Goal: Task Accomplishment & Management: Complete application form

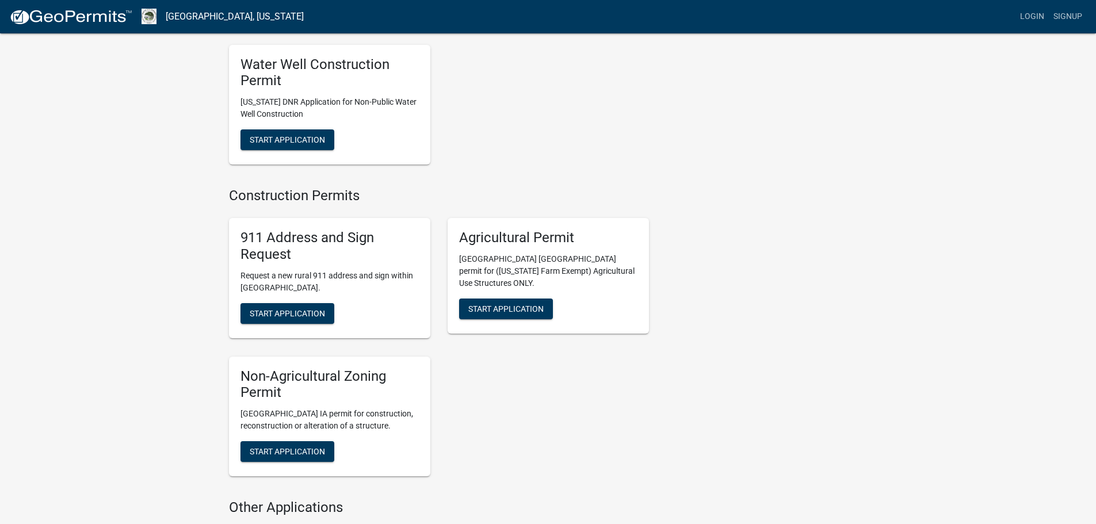
scroll to position [1495, 0]
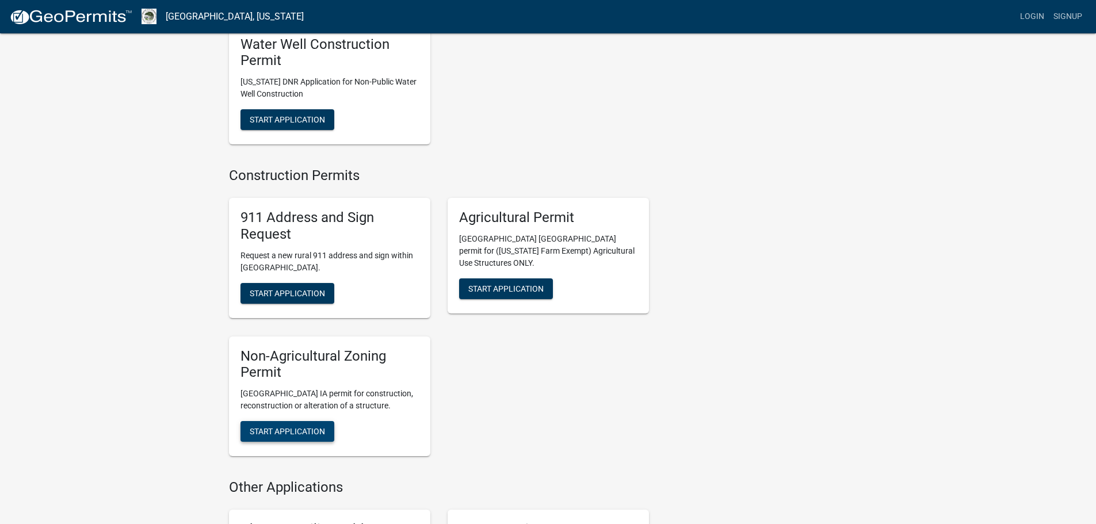
click at [288, 421] on button "Start Application" at bounding box center [287, 431] width 94 height 21
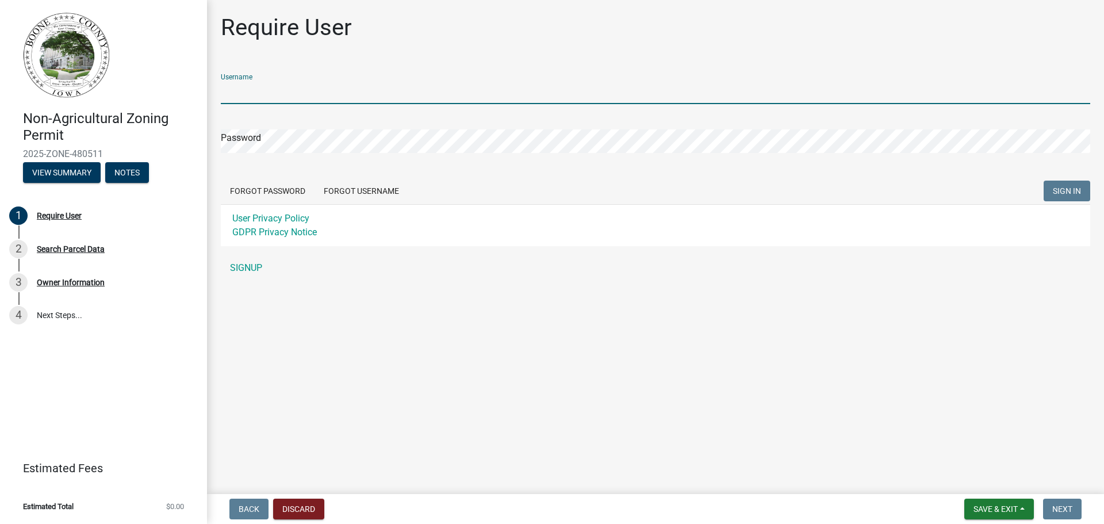
click at [279, 87] on input "Username" at bounding box center [656, 93] width 870 height 24
type input "swdrenth"
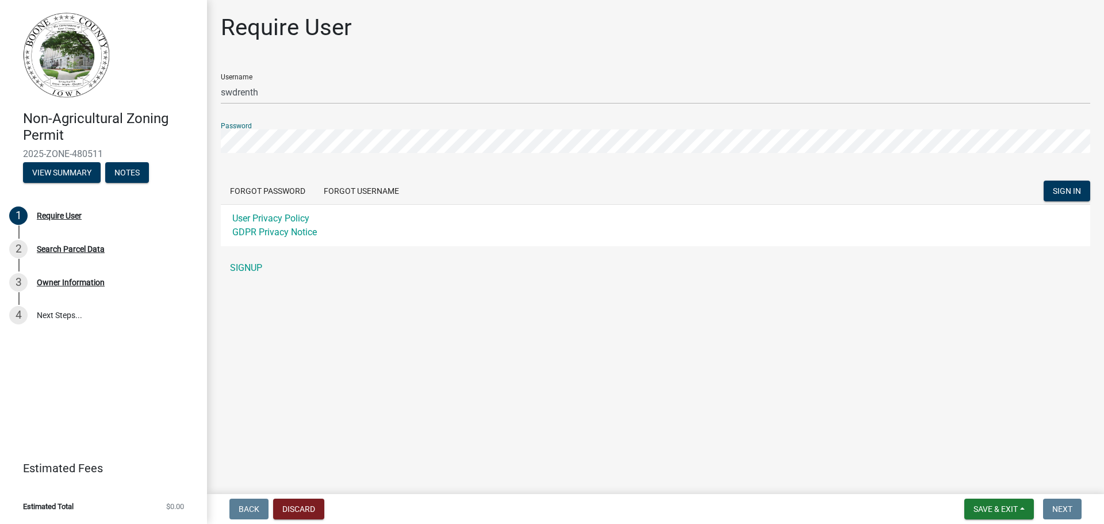
click at [1044, 181] on button "SIGN IN" at bounding box center [1067, 191] width 47 height 21
click at [372, 190] on button "Forgot Username" at bounding box center [362, 191] width 94 height 21
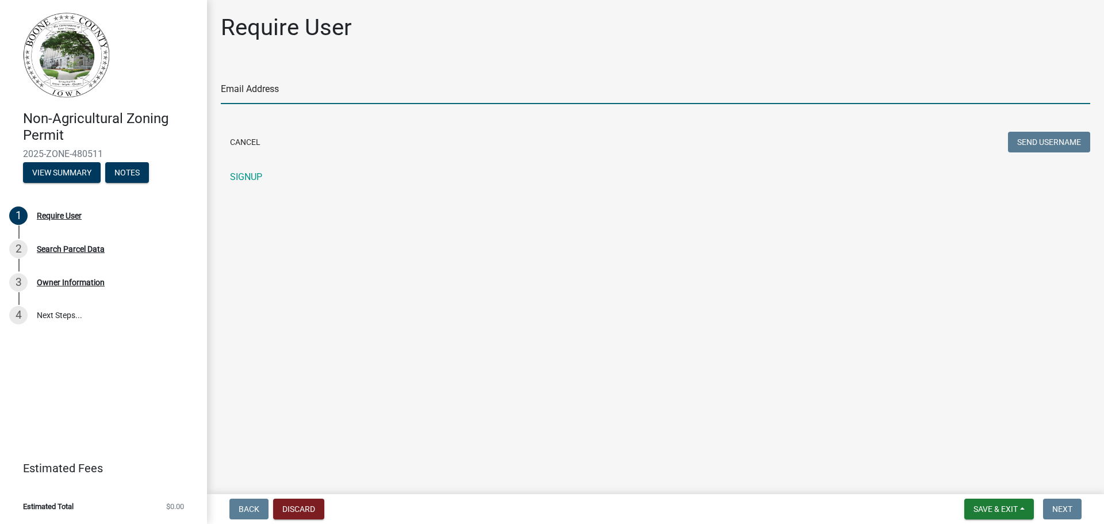
click at [275, 82] on input "Email Address" at bounding box center [656, 93] width 870 height 24
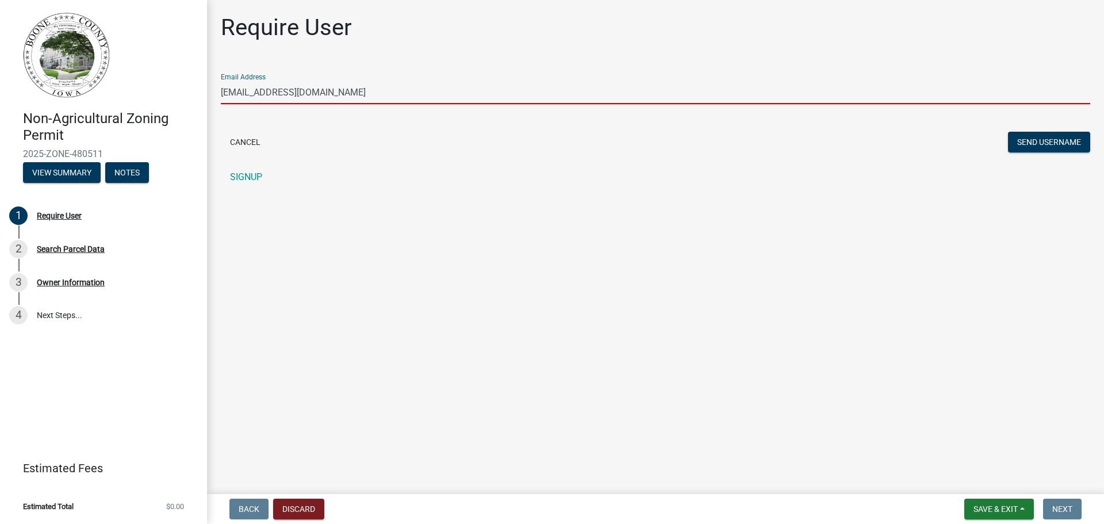
type input "swdrenth@gmail.com"
click at [1008, 132] on button "Send Username" at bounding box center [1049, 142] width 82 height 21
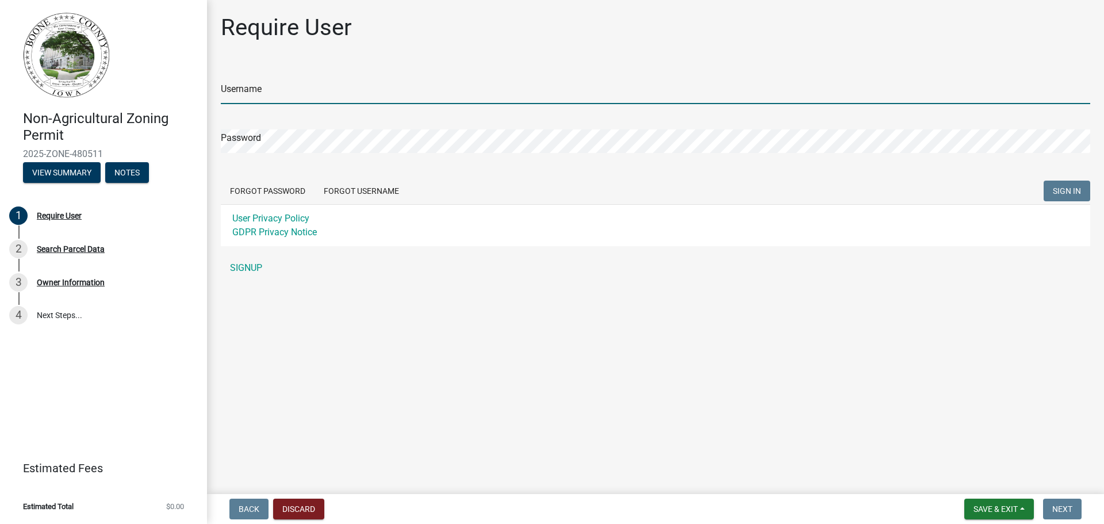
click at [278, 86] on input "Username" at bounding box center [656, 93] width 870 height 24
drag, startPoint x: 278, startPoint y: 86, endPoint x: 259, endPoint y: 103, distance: 24.8
click at [259, 103] on input "Username" at bounding box center [656, 93] width 870 height 24
type input "swdrenth"
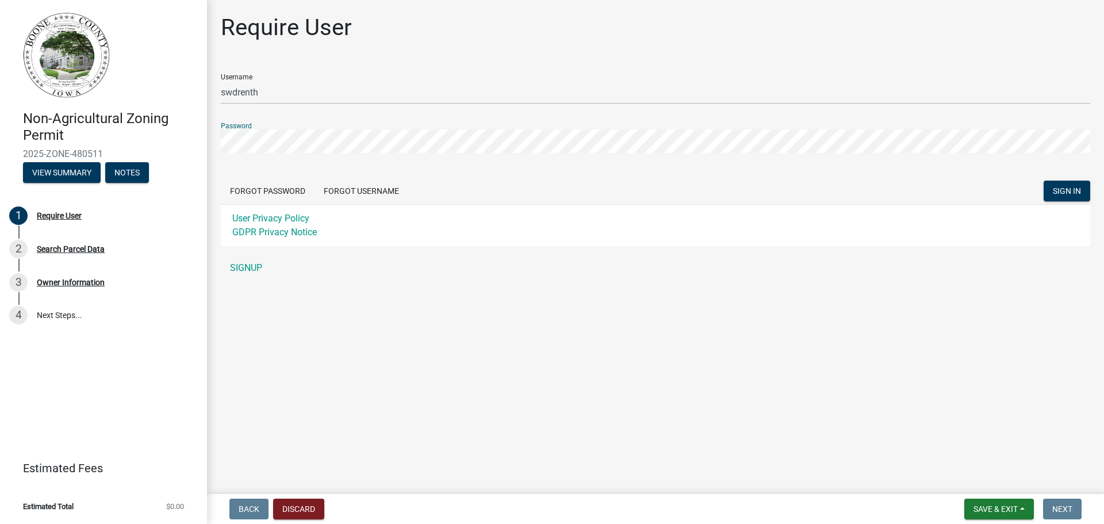
click at [1044, 181] on button "SIGN IN" at bounding box center [1067, 191] width 47 height 21
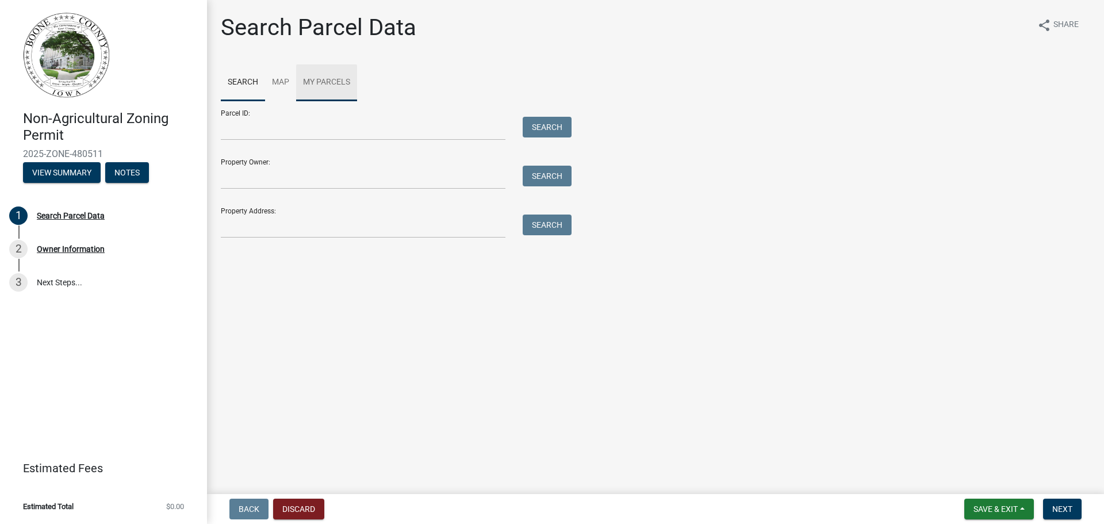
drag, startPoint x: 308, startPoint y: 89, endPoint x: 320, endPoint y: 99, distance: 15.9
click at [308, 89] on link "My Parcels" at bounding box center [326, 82] width 61 height 37
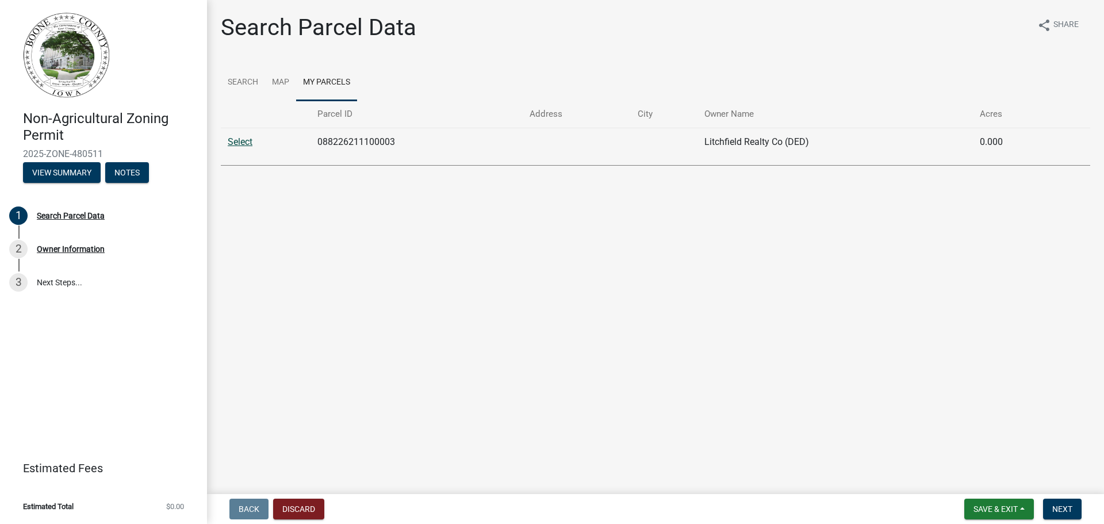
click at [248, 144] on link "Select" at bounding box center [240, 141] width 25 height 11
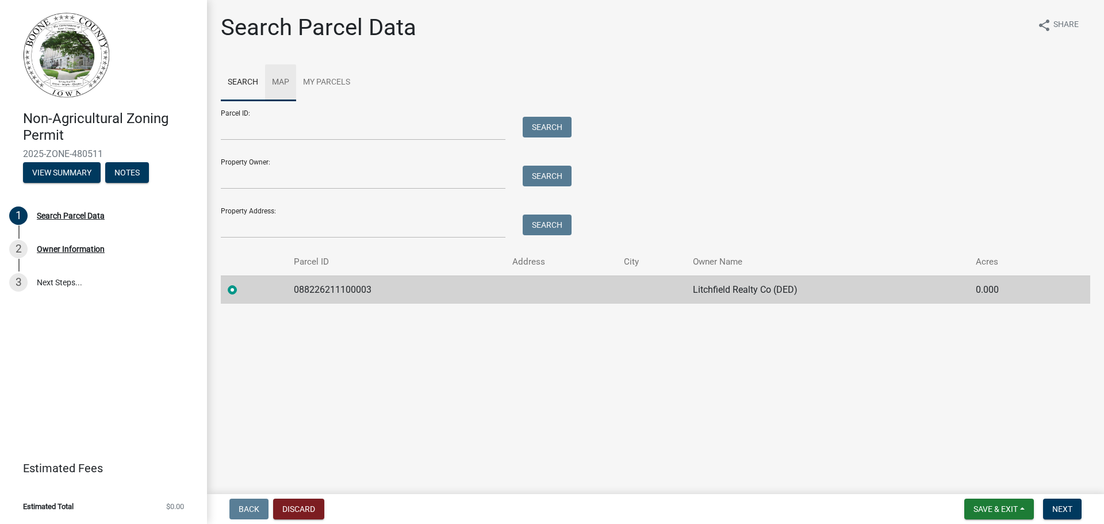
click at [278, 76] on link "Map" at bounding box center [280, 82] width 31 height 37
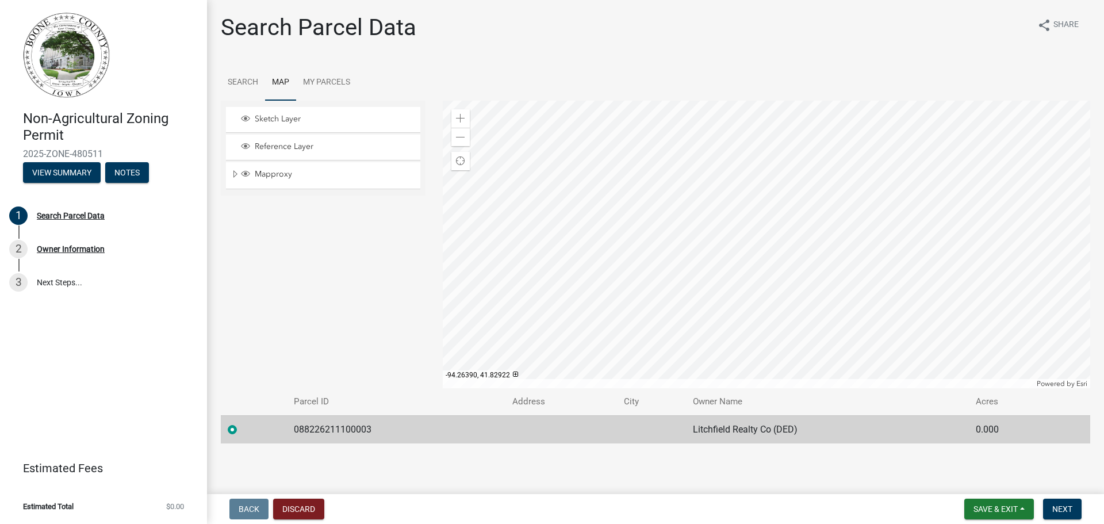
click at [723, 433] on td "Litchfield Realty Co (DED)" at bounding box center [828, 429] width 284 height 28
click at [329, 429] on td "088226211100003" at bounding box center [396, 429] width 219 height 28
drag, startPoint x: 383, startPoint y: 430, endPoint x: 259, endPoint y: 430, distance: 123.7
click at [259, 430] on tr "088226211100003 Litchfield Realty Co (DED) 0.000" at bounding box center [656, 429] width 870 height 28
click at [909, 148] on div at bounding box center [767, 245] width 648 height 288
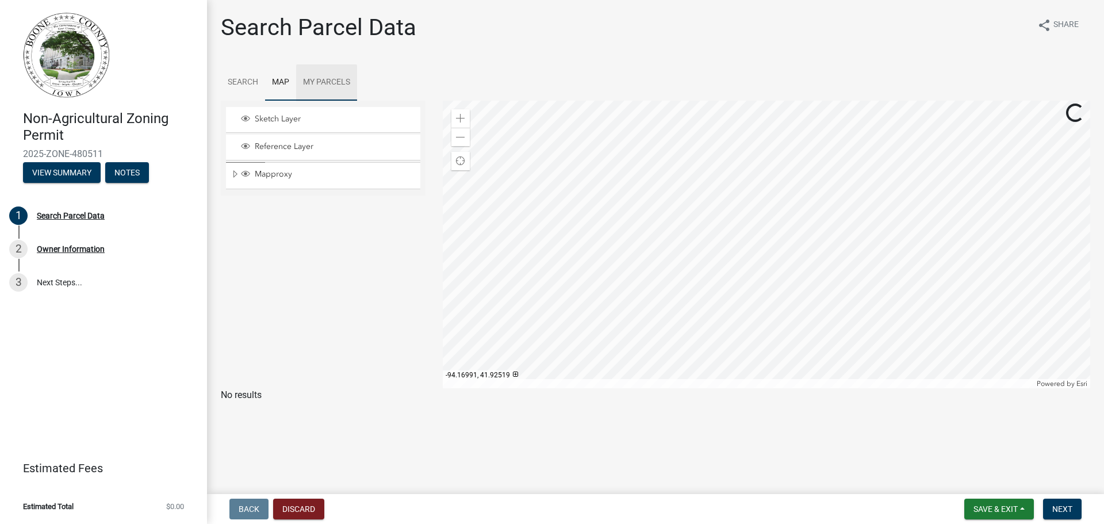
click at [320, 87] on link "My Parcels" at bounding box center [326, 82] width 61 height 37
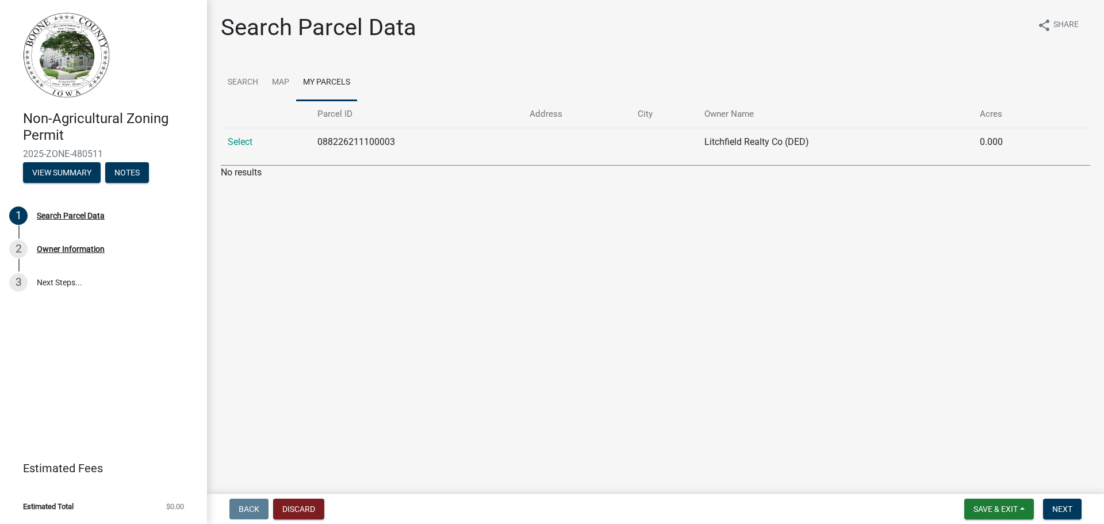
click at [336, 141] on td "088226211100003" at bounding box center [417, 142] width 212 height 28
click at [240, 141] on link "Select" at bounding box center [240, 141] width 25 height 11
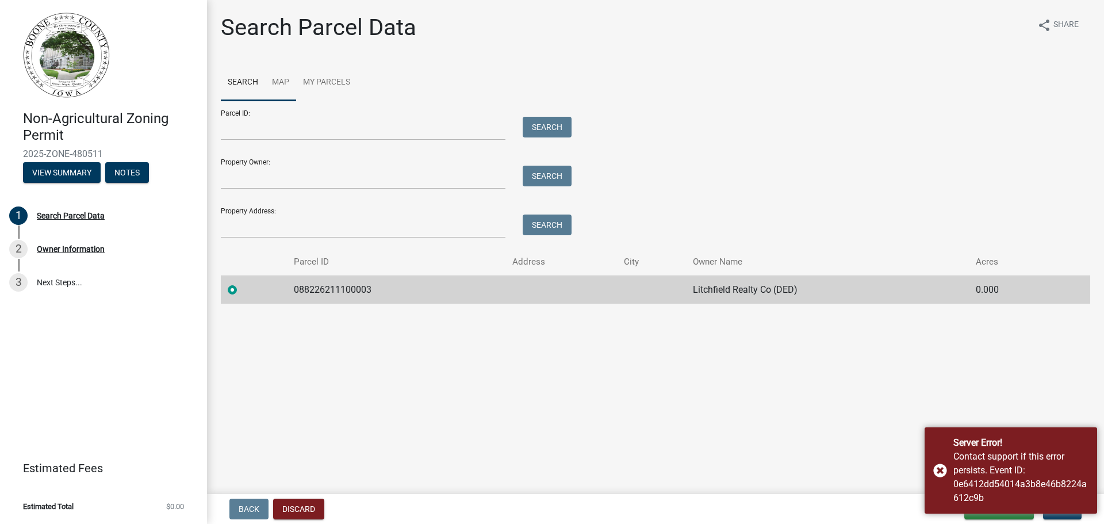
click at [286, 90] on link "Map" at bounding box center [280, 82] width 31 height 37
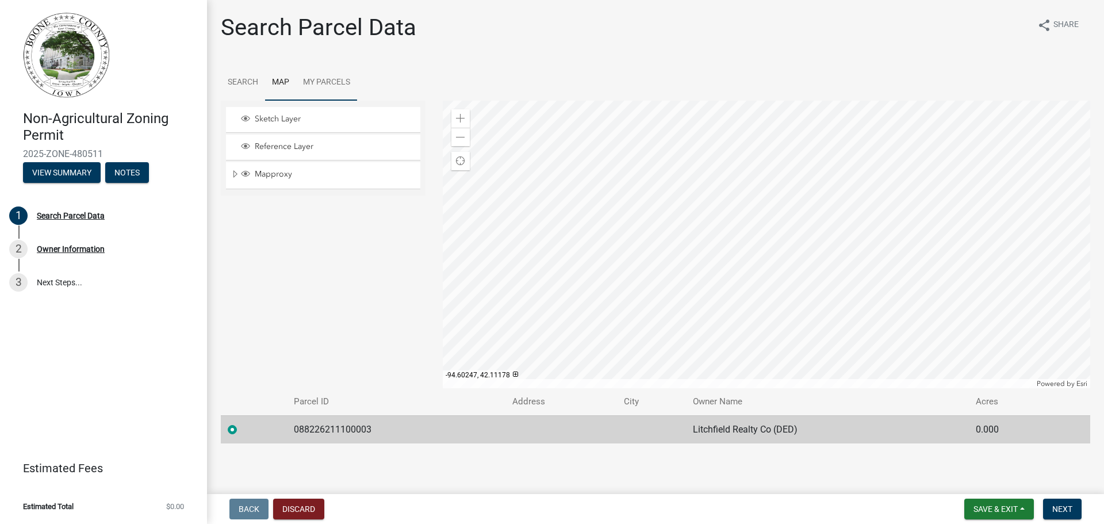
click at [328, 80] on link "My Parcels" at bounding box center [326, 82] width 61 height 37
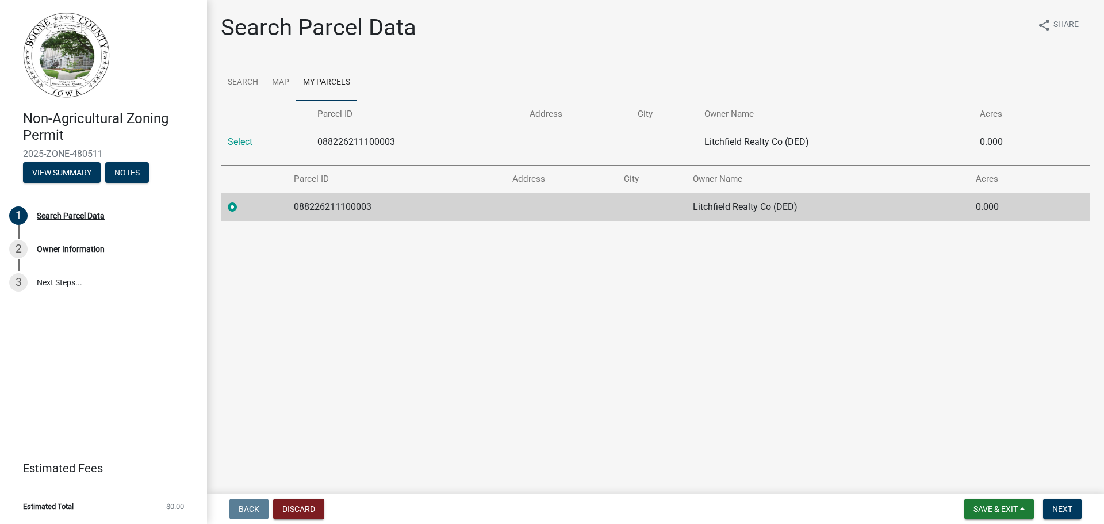
click at [330, 217] on td "088226211100003" at bounding box center [396, 207] width 219 height 28
click at [292, 211] on td "088226211100003" at bounding box center [396, 207] width 219 height 28
click at [242, 200] on label at bounding box center [242, 200] width 0 height 0
click at [242, 207] on input "radio" at bounding box center [245, 203] width 7 height 7
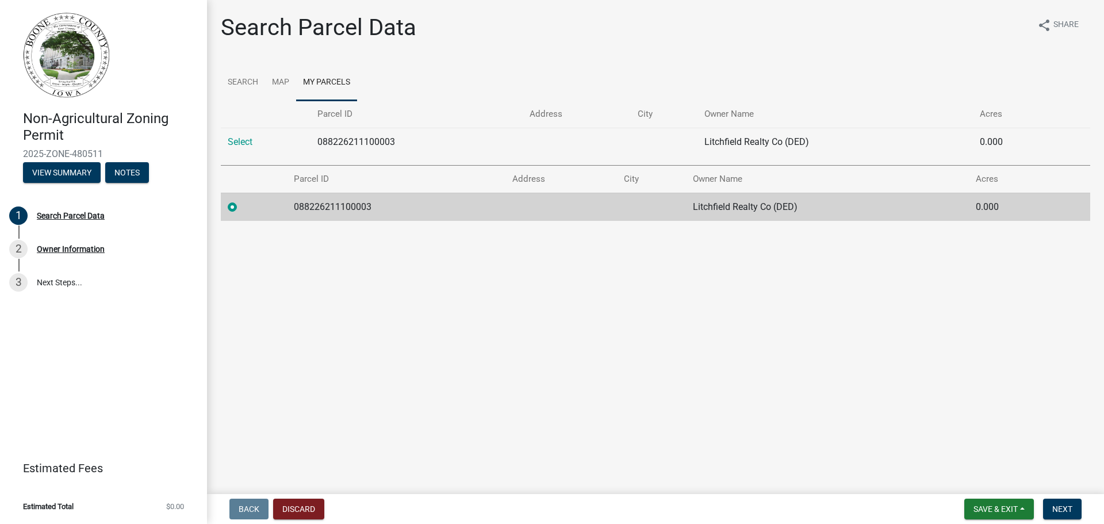
click at [242, 200] on label at bounding box center [242, 200] width 0 height 0
click at [242, 207] on input "radio" at bounding box center [245, 203] width 7 height 7
click at [396, 206] on td "088226211100003" at bounding box center [396, 207] width 219 height 28
click at [244, 83] on link "Search" at bounding box center [243, 82] width 44 height 37
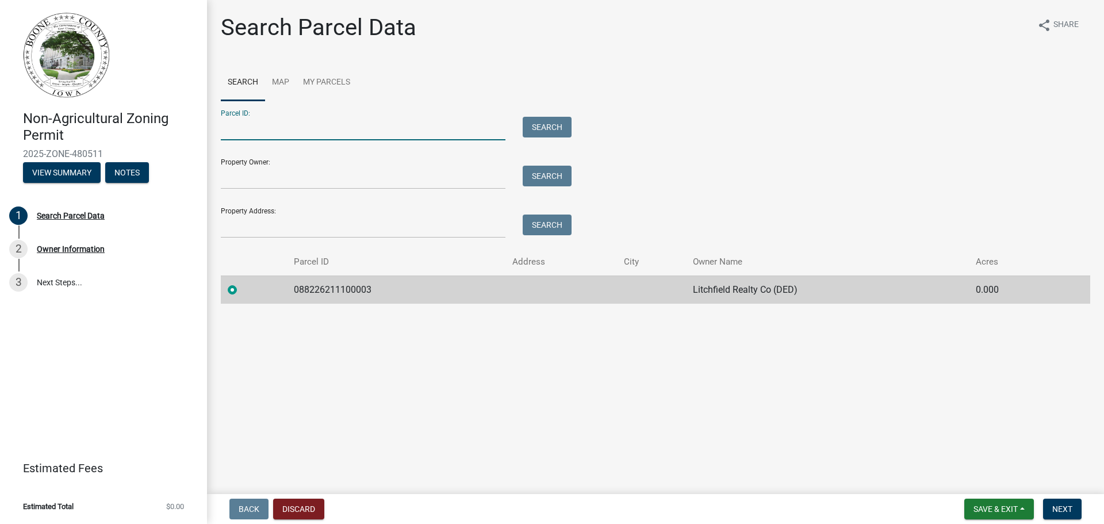
click at [265, 131] on input "Parcel ID:" at bounding box center [363, 129] width 285 height 24
click at [356, 288] on td "088226211100003" at bounding box center [396, 289] width 219 height 28
drag, startPoint x: 381, startPoint y: 290, endPoint x: 290, endPoint y: 290, distance: 90.3
click at [290, 290] on td "088226211100003" at bounding box center [396, 289] width 219 height 28
copy td "088226211100003"
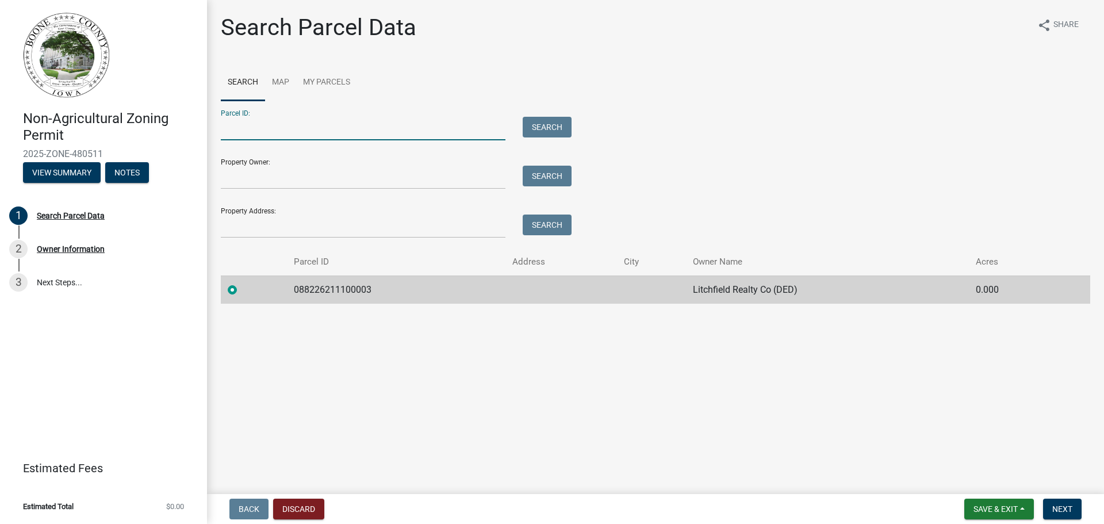
click at [252, 124] on input "Parcel ID:" at bounding box center [363, 129] width 285 height 24
drag, startPoint x: 251, startPoint y: 127, endPoint x: 245, endPoint y: 128, distance: 6.4
paste input "088226211100003"
type input "088226211100003"
click at [562, 132] on button "Search" at bounding box center [547, 127] width 49 height 21
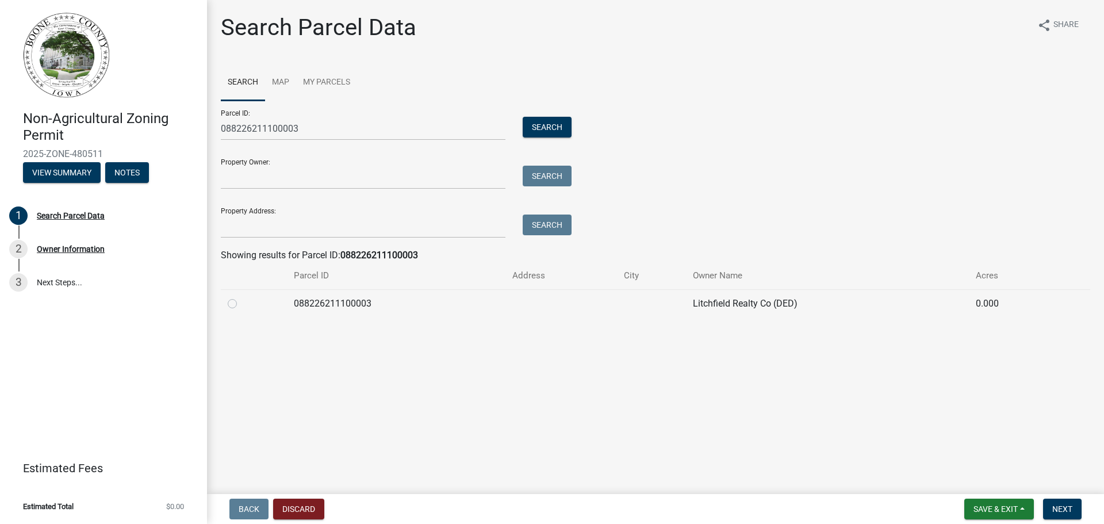
click at [337, 306] on td "088226211100003" at bounding box center [396, 303] width 219 height 28
click at [315, 306] on td "088226211100003" at bounding box center [396, 303] width 219 height 28
click at [311, 306] on td "088226211100003" at bounding box center [396, 303] width 219 height 28
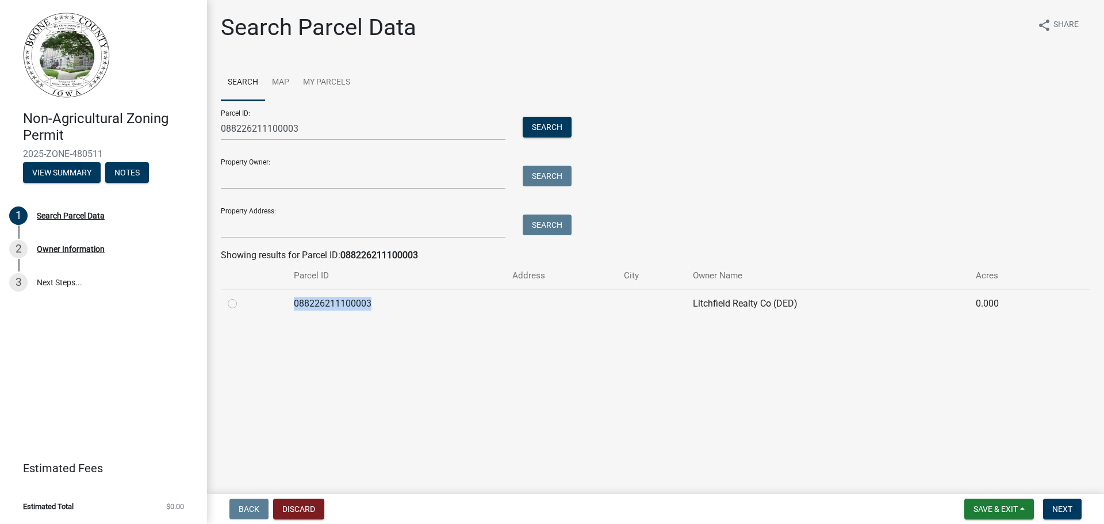
click at [313, 306] on td "088226211100003" at bounding box center [396, 303] width 219 height 28
click at [315, 306] on td "088226211100003" at bounding box center [396, 303] width 219 height 28
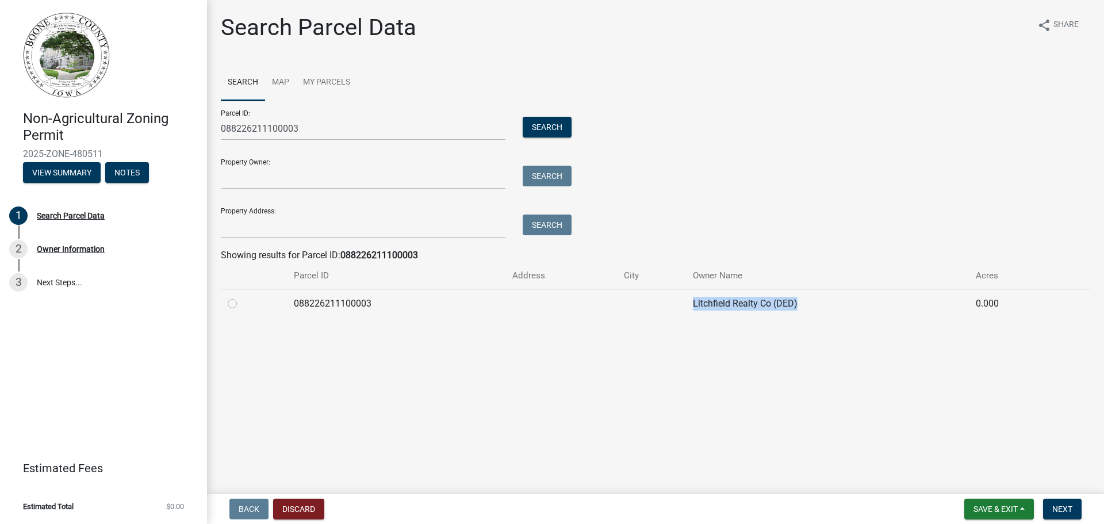
drag, startPoint x: 691, startPoint y: 304, endPoint x: 822, endPoint y: 302, distance: 131.7
click at [822, 302] on td "Litchfield Realty Co (DED)" at bounding box center [828, 303] width 284 height 28
copy td "Litchfield Realty Co (DED)"
click at [791, 237] on div "Parcel ID: 088226211100003 Search Property Owner: Search Property Address: Sear…" at bounding box center [656, 169] width 870 height 137
click at [238, 176] on input "Property Owner:" at bounding box center [363, 178] width 285 height 24
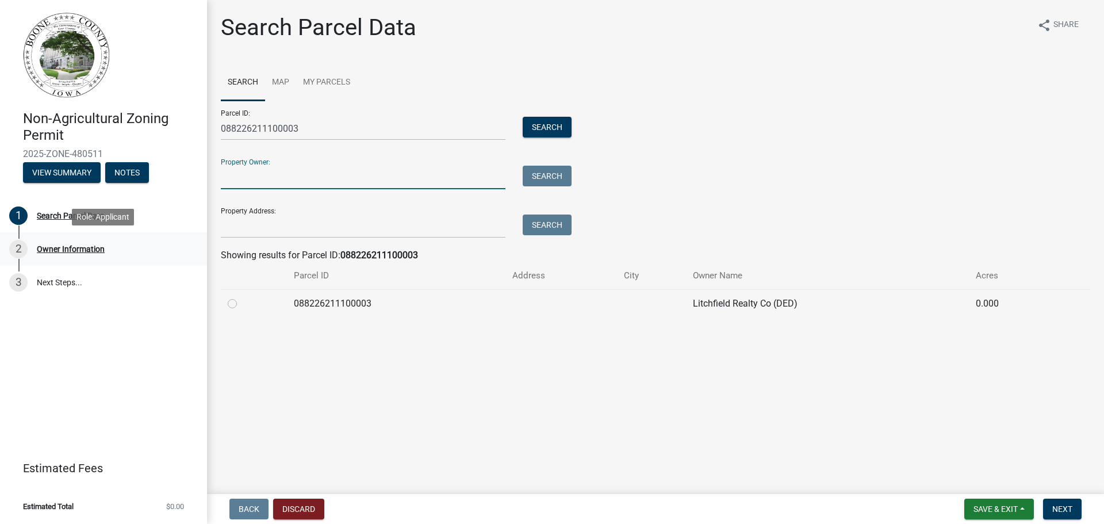
click at [76, 249] on div "Owner Information" at bounding box center [71, 249] width 68 height 8
click at [64, 278] on link "3 Next Steps..." at bounding box center [103, 282] width 207 height 33
click at [58, 215] on div "Search Parcel Data" at bounding box center [71, 216] width 68 height 8
click at [81, 270] on link "3 Next Steps..." at bounding box center [103, 282] width 207 height 33
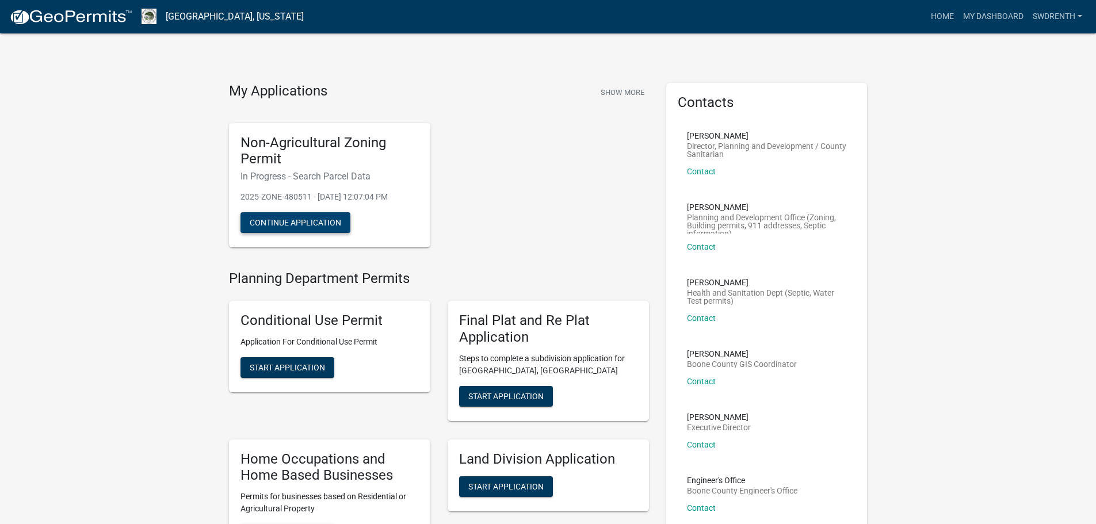
click at [294, 228] on button "Continue Application" at bounding box center [295, 222] width 110 height 21
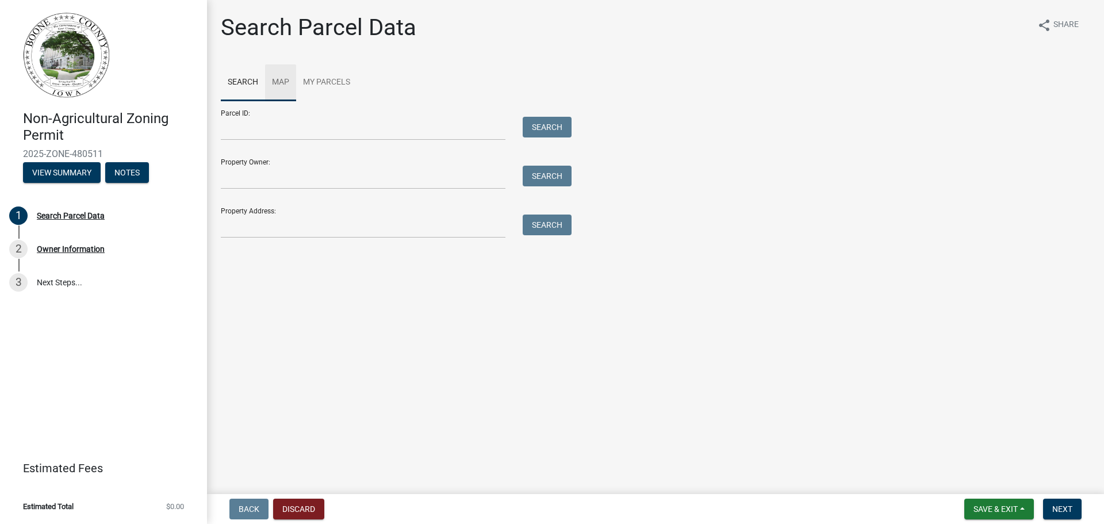
click at [279, 86] on link "Map" at bounding box center [280, 82] width 31 height 37
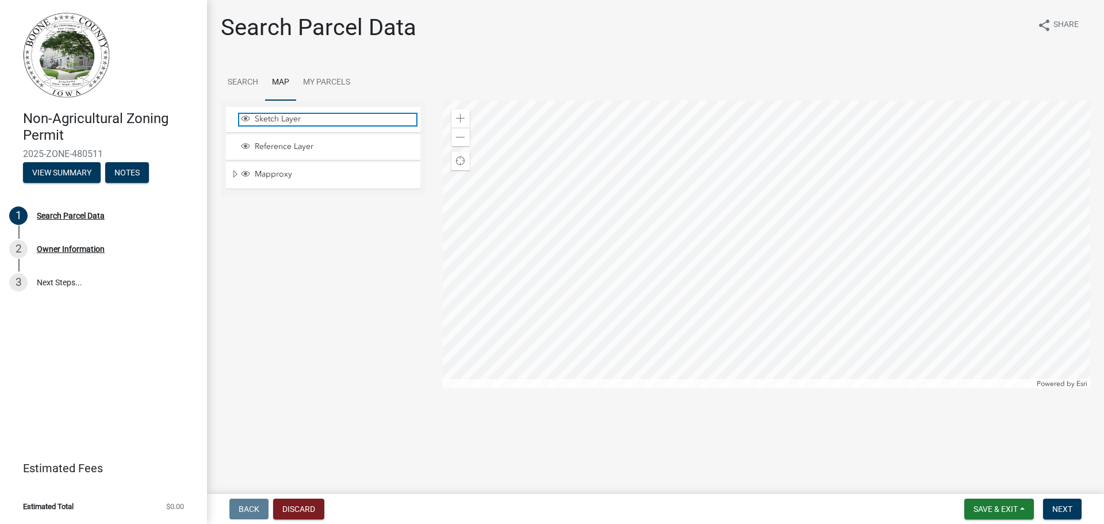
click at [282, 120] on span "Sketch Layer" at bounding box center [334, 119] width 164 height 10
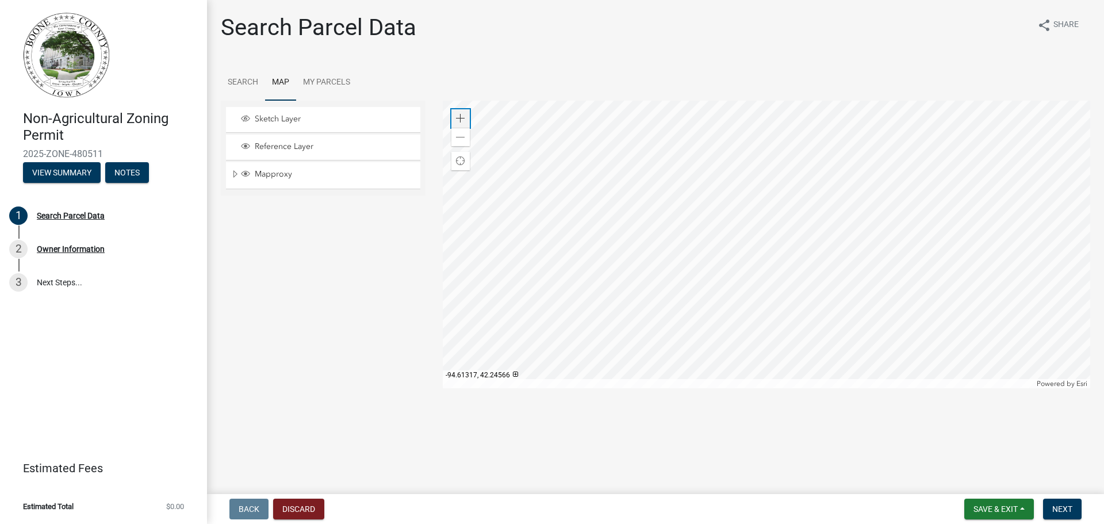
click at [451, 121] on div "Zoom in" at bounding box center [460, 118] width 18 height 18
click at [741, 340] on div at bounding box center [767, 245] width 648 height 288
click at [718, 226] on div at bounding box center [767, 245] width 648 height 288
click at [663, 251] on div at bounding box center [767, 245] width 648 height 288
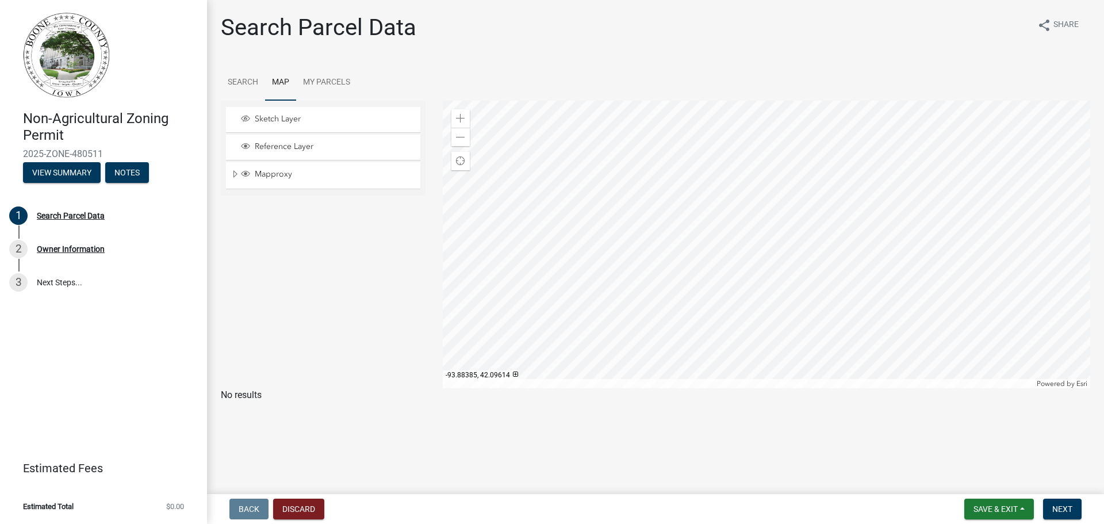
click at [636, 166] on div at bounding box center [767, 245] width 648 height 288
click at [636, 159] on div at bounding box center [767, 245] width 648 height 288
click at [645, 167] on div at bounding box center [767, 245] width 648 height 288
click at [848, 179] on div at bounding box center [767, 245] width 648 height 288
click at [832, 159] on div at bounding box center [767, 245] width 648 height 288
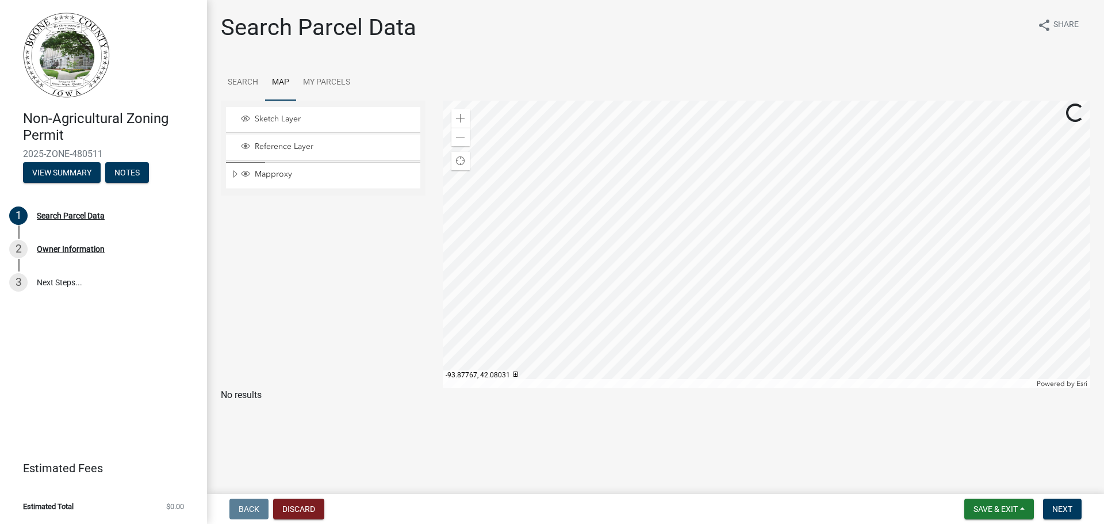
click at [740, 215] on div at bounding box center [767, 245] width 648 height 288
click at [618, 254] on div at bounding box center [767, 245] width 648 height 288
click at [711, 277] on div at bounding box center [767, 245] width 648 height 288
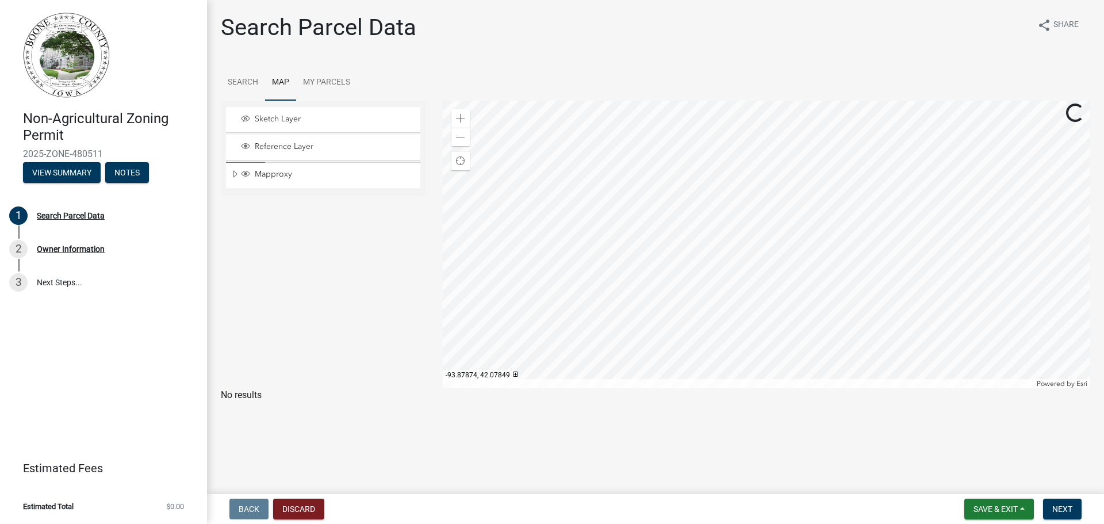
click at [711, 277] on div at bounding box center [767, 245] width 648 height 288
click at [675, 275] on div at bounding box center [767, 245] width 648 height 288
click at [672, 276] on div at bounding box center [767, 245] width 648 height 288
click at [672, 277] on div at bounding box center [767, 245] width 648 height 288
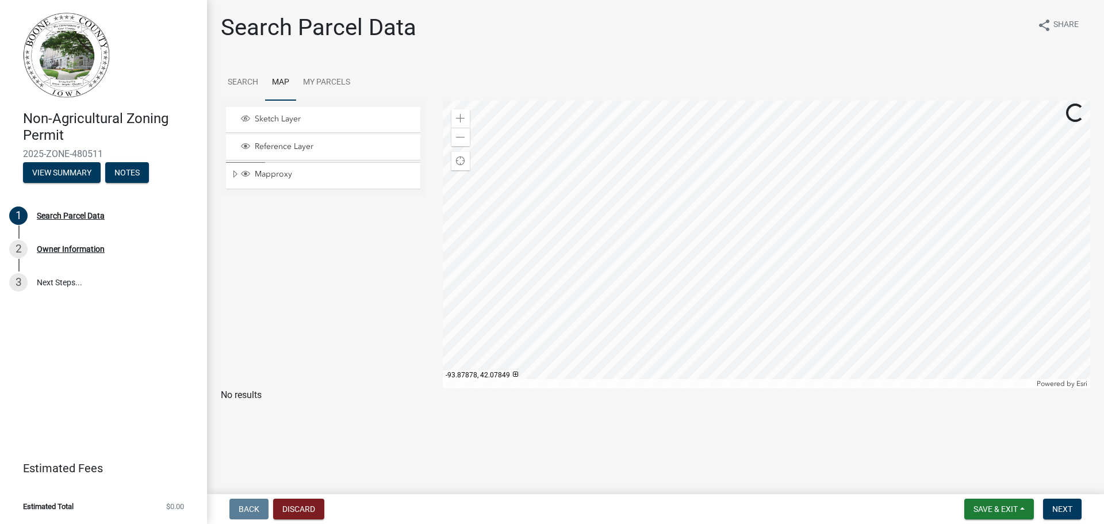
click at [672, 277] on div at bounding box center [767, 245] width 648 height 288
click at [663, 227] on div at bounding box center [767, 245] width 648 height 288
click at [661, 274] on div at bounding box center [767, 245] width 648 height 288
click at [646, 255] on div at bounding box center [767, 245] width 648 height 288
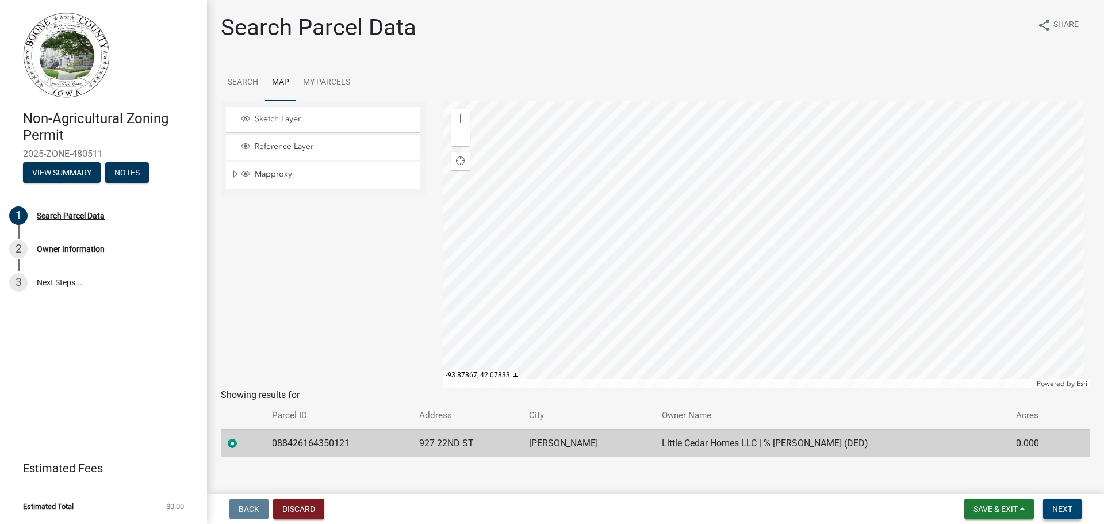
click at [1066, 511] on span "Next" at bounding box center [1062, 508] width 20 height 9
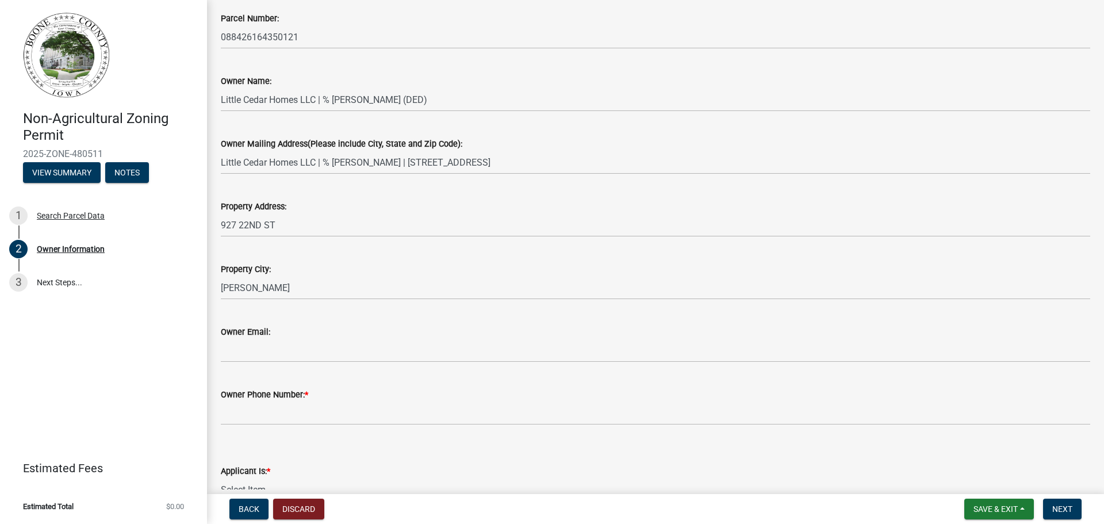
scroll to position [173, 0]
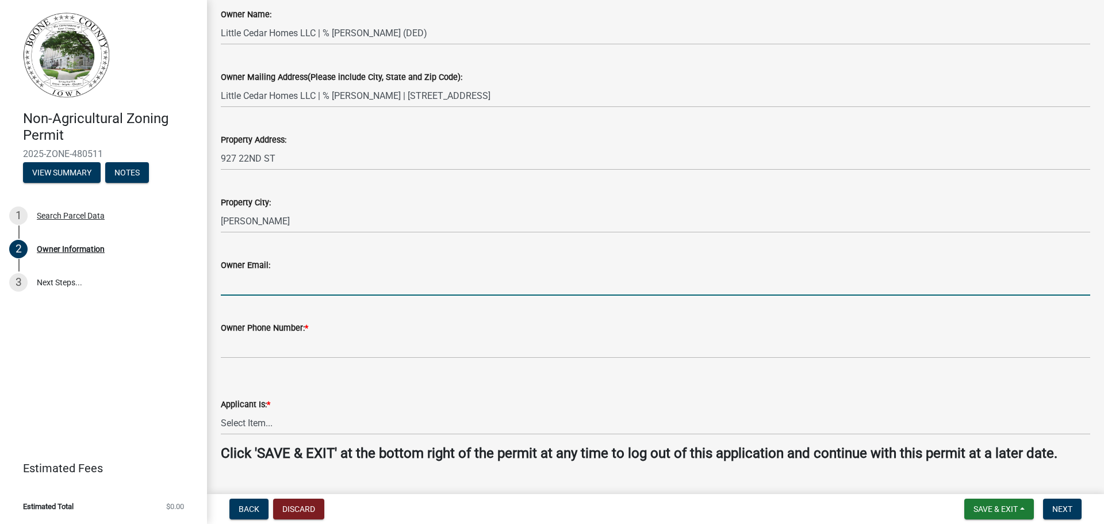
click at [274, 288] on input "Owner Email:" at bounding box center [656, 284] width 870 height 24
type input "swdrenth@gmail.com"
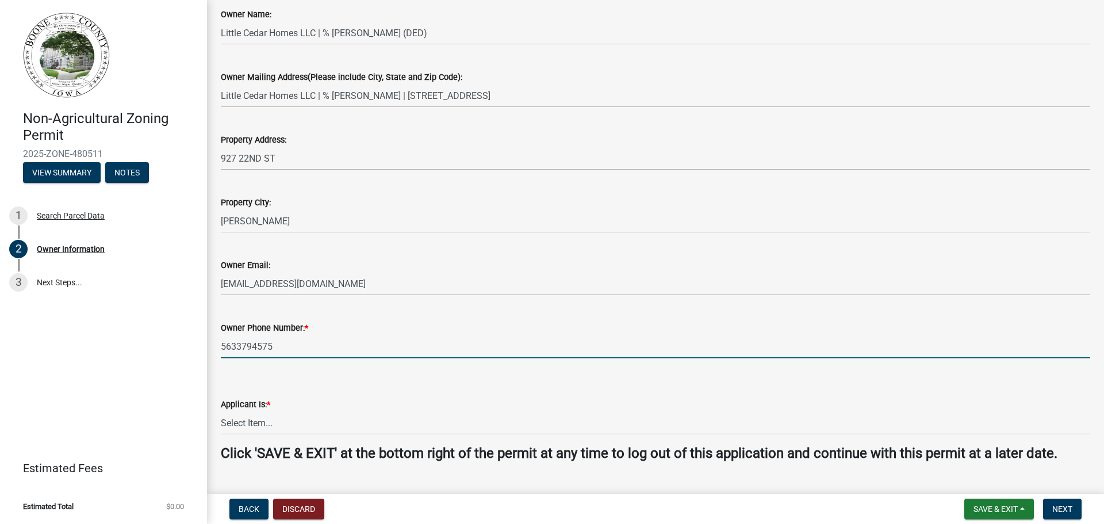
type input "5633794575"
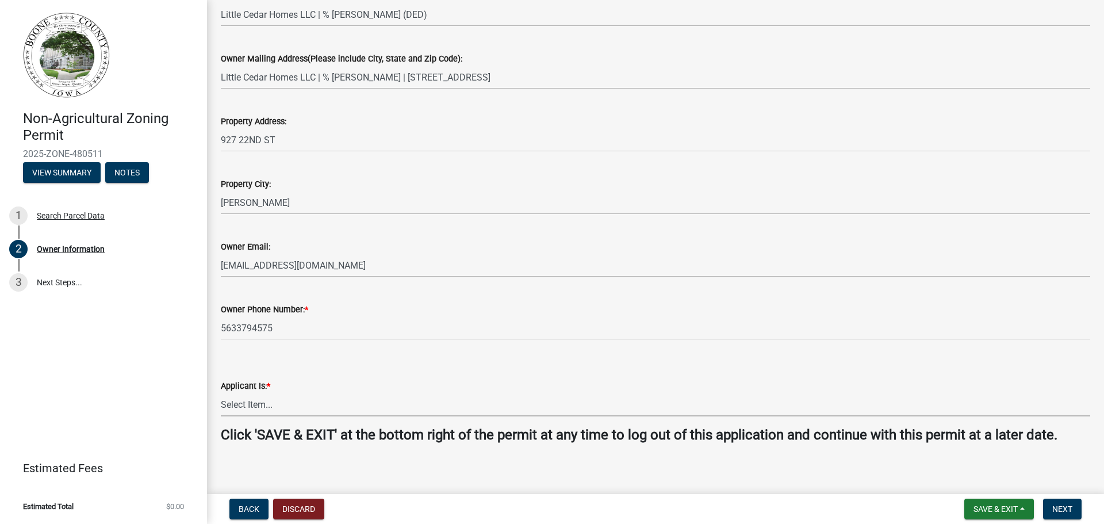
scroll to position [199, 0]
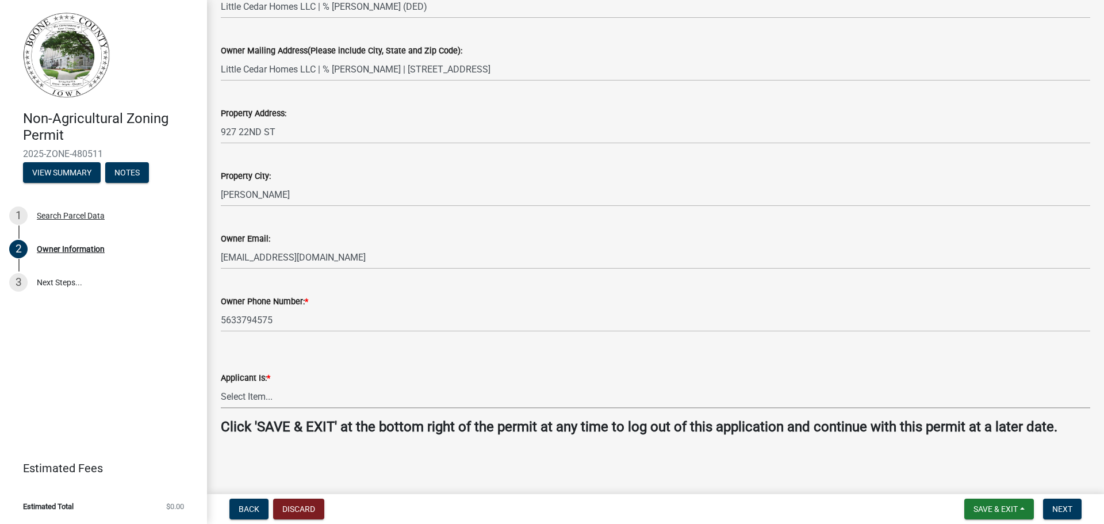
click at [263, 400] on select "Select Item... The Property Owner A contractor who has registered with Boone Co…" at bounding box center [656, 397] width 870 height 24
click at [221, 385] on select "Select Item... The Property Owner A contractor who has registered with Boone Co…" at bounding box center [656, 397] width 870 height 24
select select "38c7e77b-1303-488d-b958-87c851393774"
click at [1028, 507] on button "Save & Exit" at bounding box center [999, 509] width 70 height 21
click at [977, 451] on button "Save" at bounding box center [988, 452] width 92 height 28
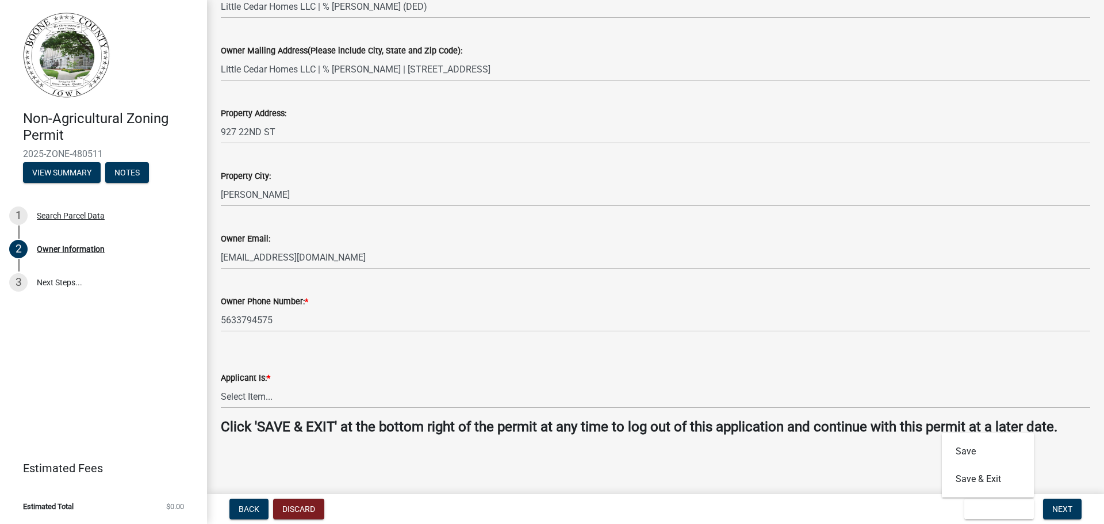
scroll to position [0, 0]
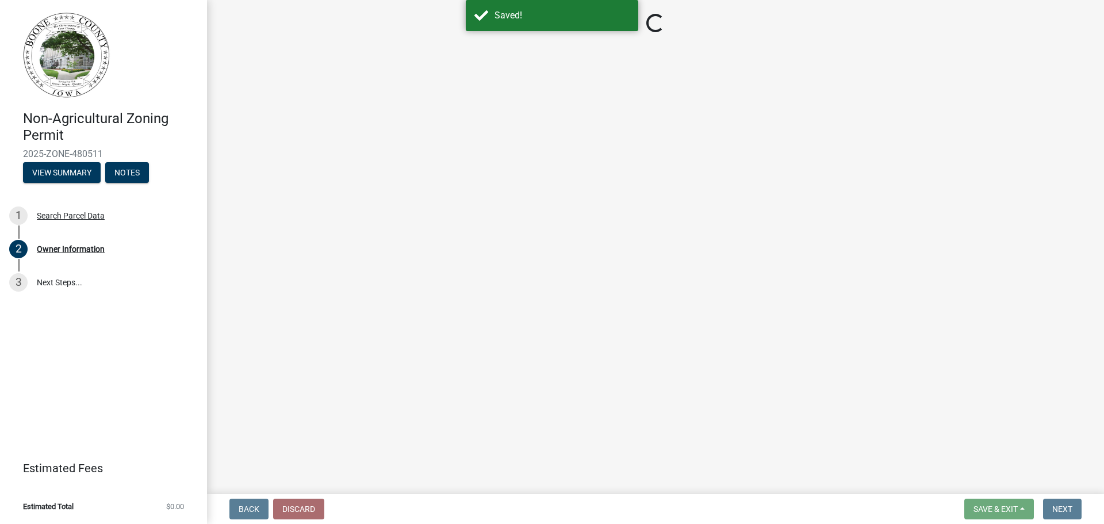
select select "38c7e77b-1303-488d-b958-87c851393774"
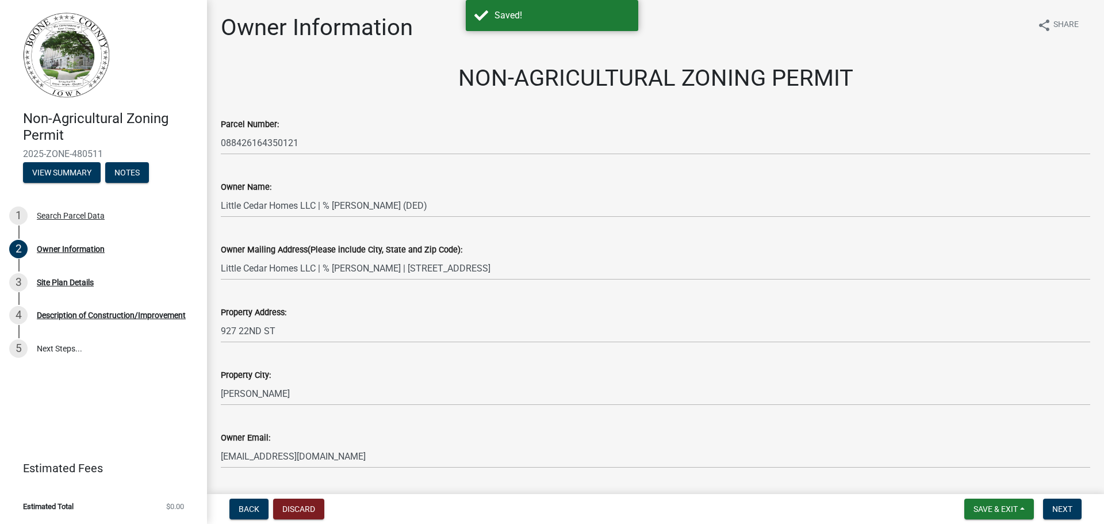
scroll to position [199, 0]
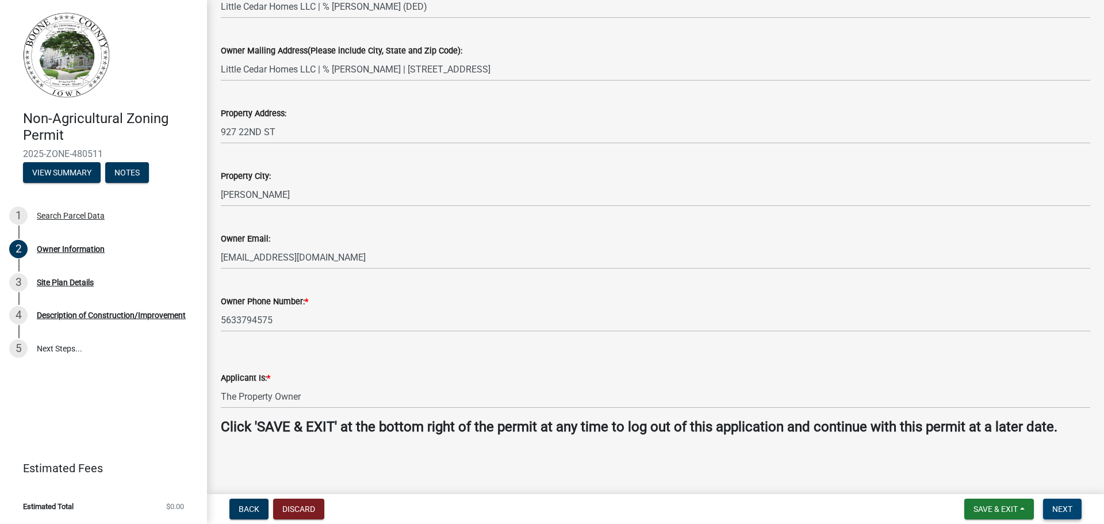
click at [1068, 514] on span "Next" at bounding box center [1062, 508] width 20 height 9
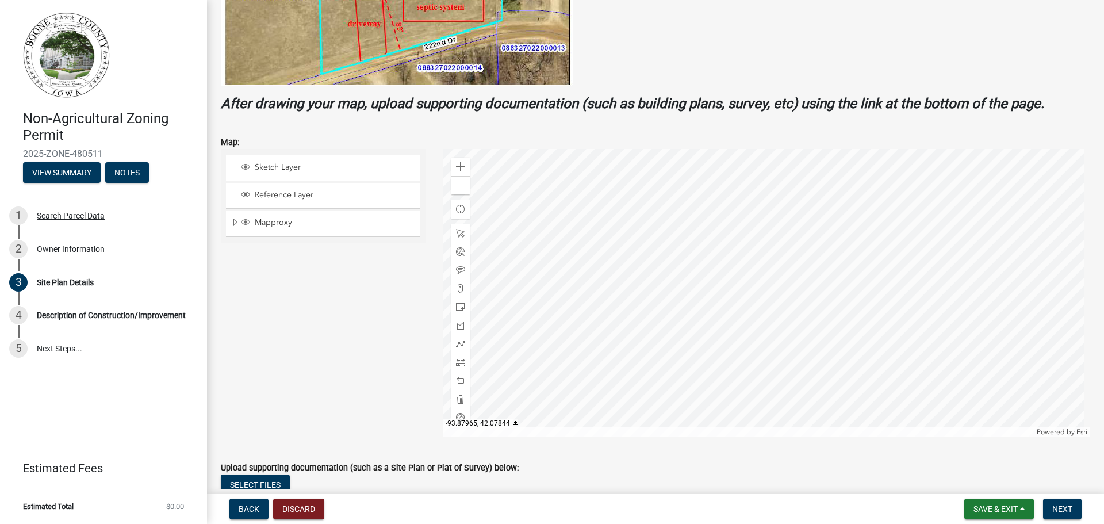
scroll to position [456, 0]
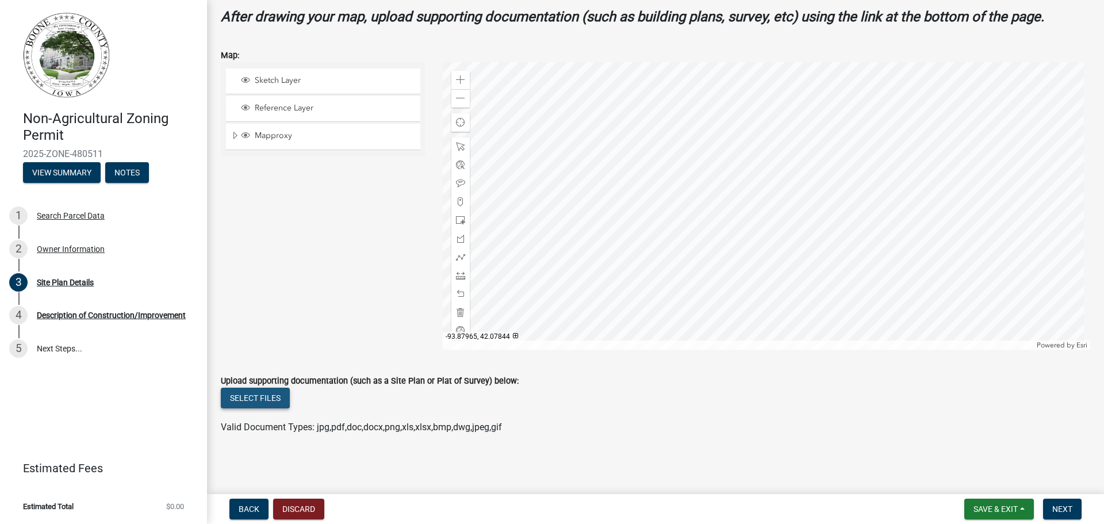
click at [259, 402] on button "Select files" at bounding box center [255, 398] width 69 height 21
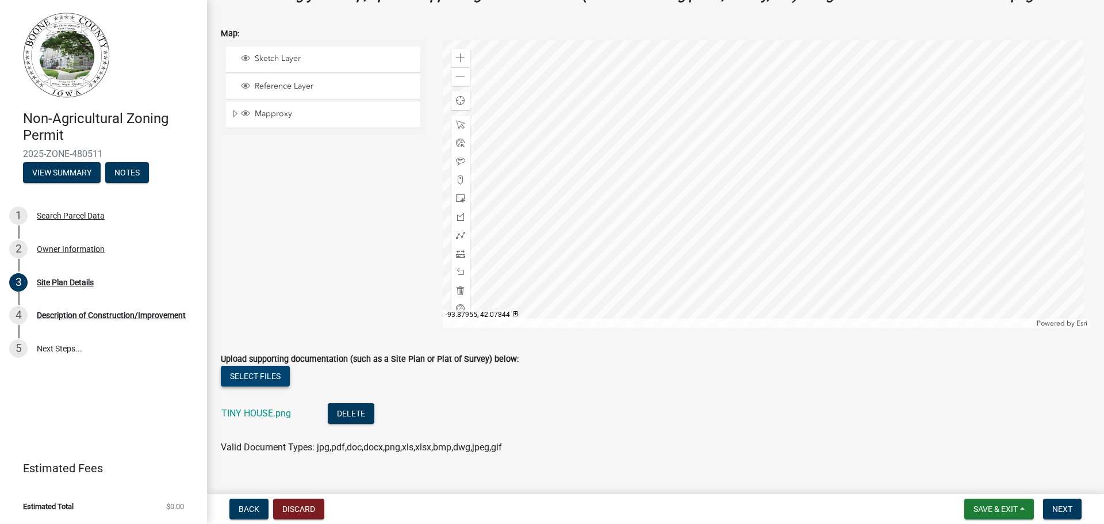
scroll to position [497, 0]
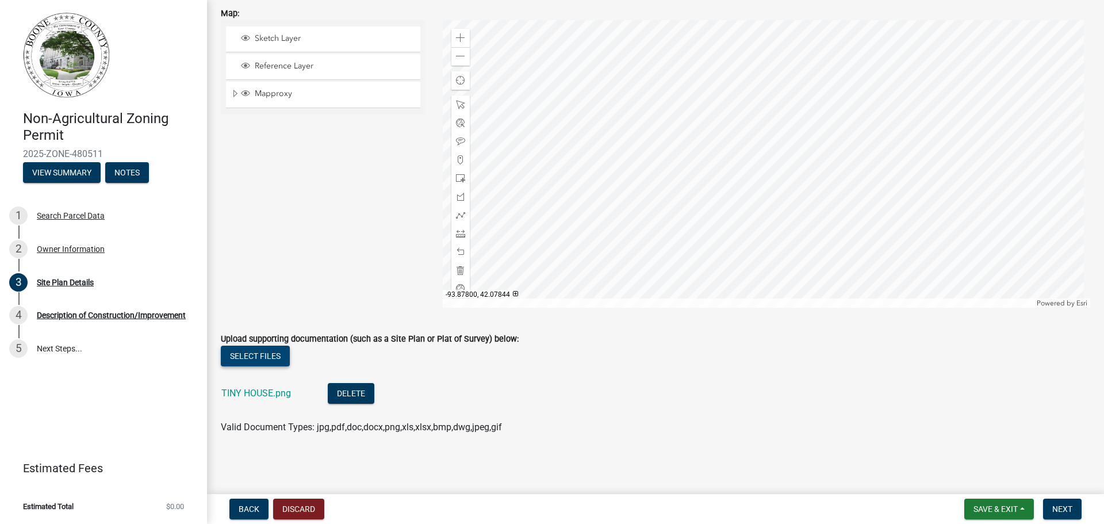
click at [250, 355] on button "Select files" at bounding box center [255, 356] width 69 height 21
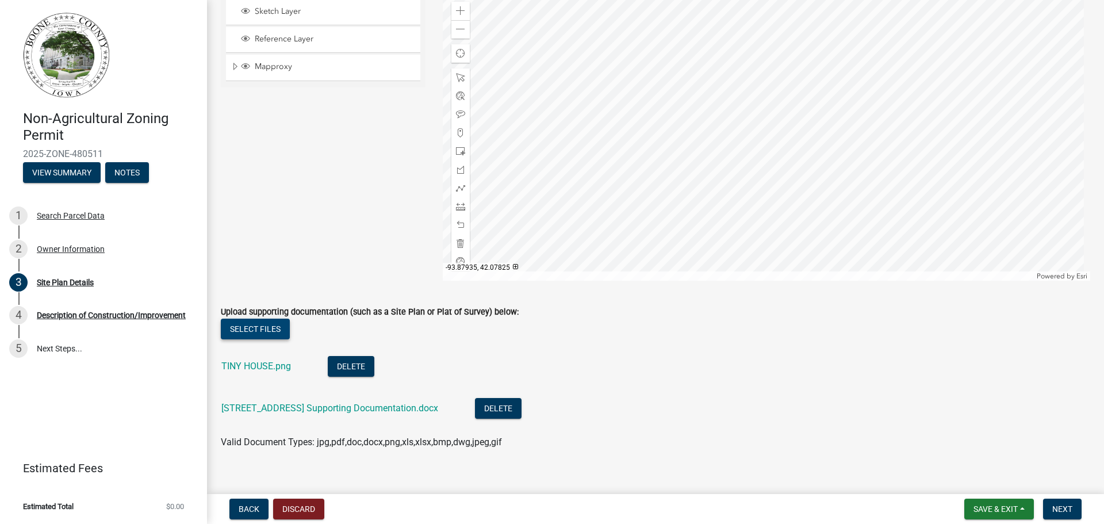
scroll to position [539, 0]
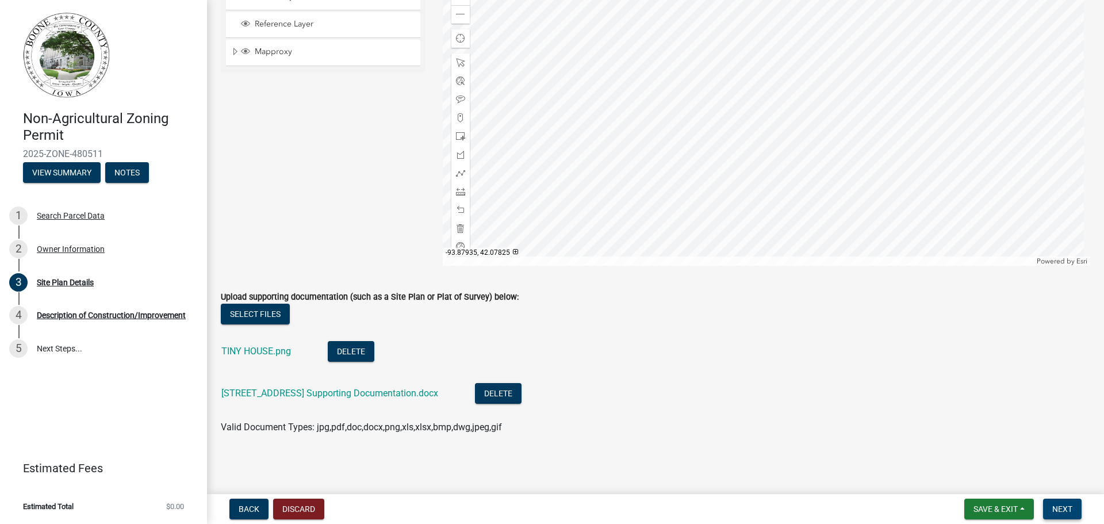
click at [1059, 511] on span "Next" at bounding box center [1062, 508] width 20 height 9
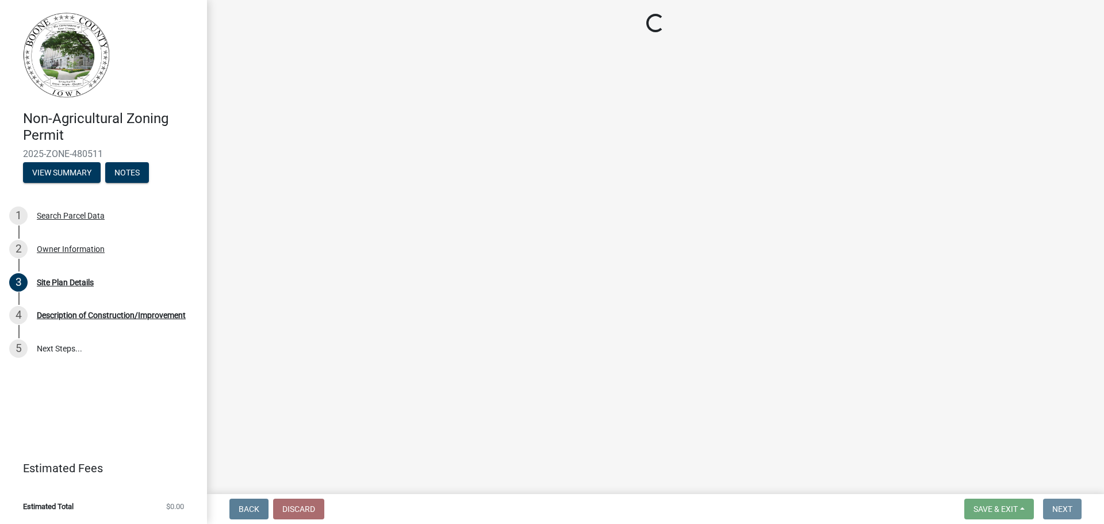
scroll to position [0, 0]
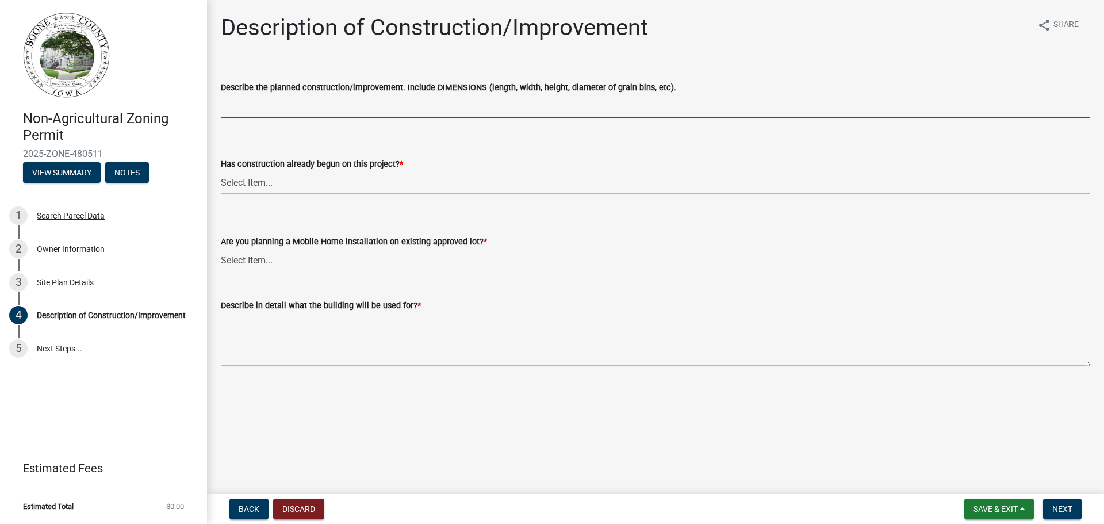
click at [303, 104] on input "Describe the planned construction/improvement. Include DIMENSIONS (length, widt…" at bounding box center [656, 106] width 870 height 24
type input "Tear down and reconstruct house. 22'X45' house"
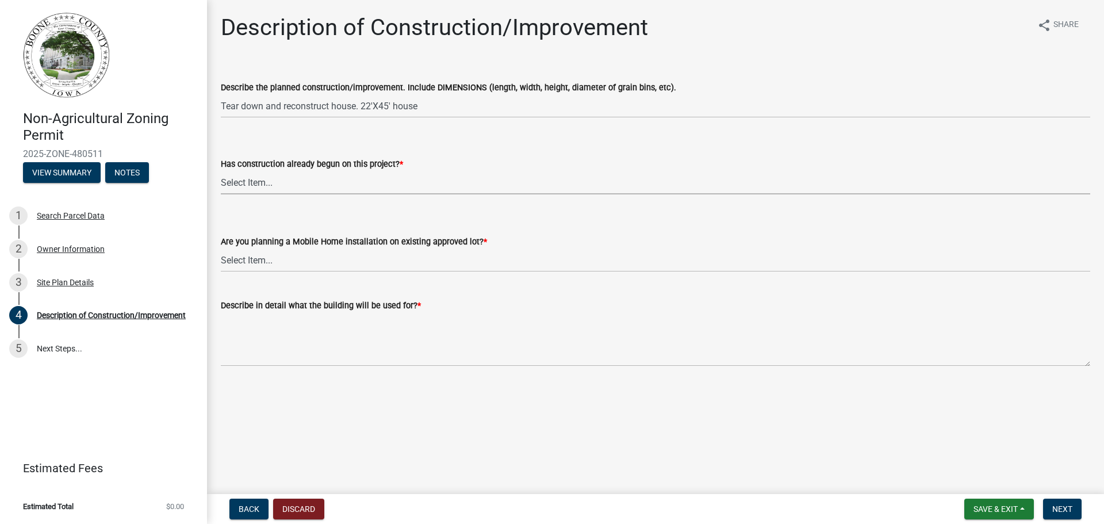
click at [282, 180] on select "Select Item... Yes No" at bounding box center [656, 183] width 870 height 24
click at [221, 171] on select "Select Item... Yes No" at bounding box center [656, 183] width 870 height 24
select select "780d6c2c-296a-4ca9-89f5-6f46740c66d4"
click at [289, 264] on select "Select Item... Yes No" at bounding box center [656, 260] width 870 height 24
click at [221, 248] on select "Select Item... Yes No" at bounding box center [656, 260] width 870 height 24
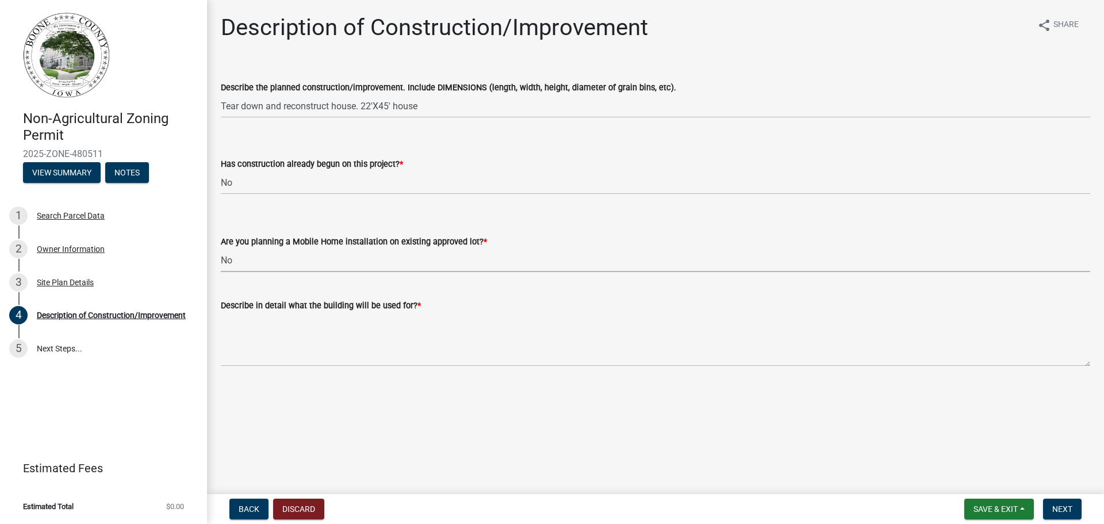
select select "11cf4637-fcbf-4a36-af17-97ff4966c2e6"
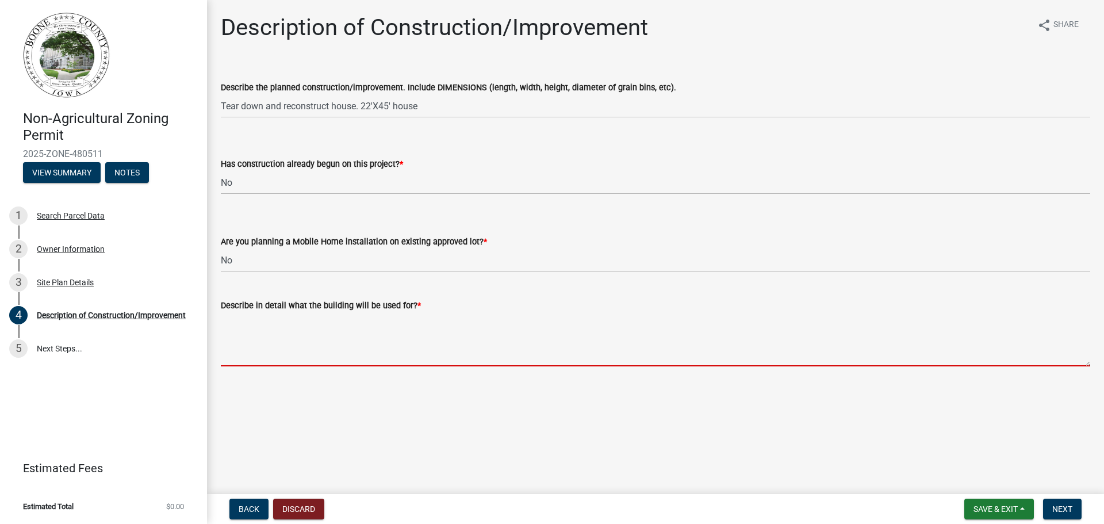
click at [339, 331] on textarea "Describe in detail what the building will be used for? *" at bounding box center [656, 339] width 870 height 54
click at [310, 342] on textarea "Describe in detail what the building will be used for? *" at bounding box center [656, 339] width 870 height 54
click at [316, 325] on textarea "Describe in detail what the building will be used for? *" at bounding box center [656, 339] width 870 height 54
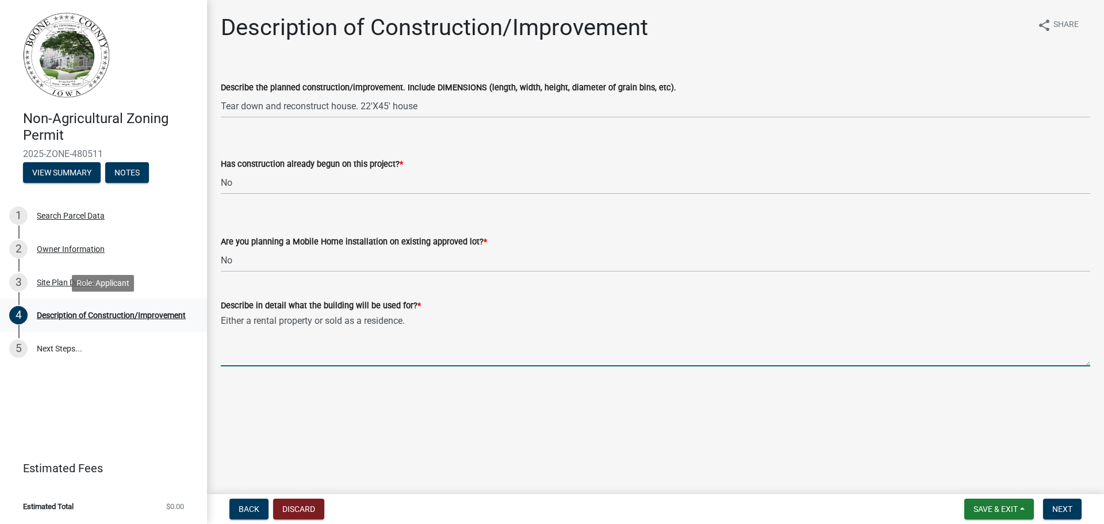
drag, startPoint x: 432, startPoint y: 321, endPoint x: 186, endPoint y: 322, distance: 246.7
click at [186, 322] on div "Non-Agricultural Zoning Permit 2025-ZONE-480511 View Summary Notes 1 Search Par…" at bounding box center [552, 262] width 1104 height 524
click at [378, 333] on textarea "Either a rental property or sold as a residence." at bounding box center [656, 339] width 870 height 54
drag, startPoint x: 444, startPoint y: 317, endPoint x: 122, endPoint y: 303, distance: 322.4
click at [128, 303] on div "Non-Agricultural Zoning Permit 2025-ZONE-480511 View Summary Notes 1 Search Par…" at bounding box center [552, 262] width 1104 height 524
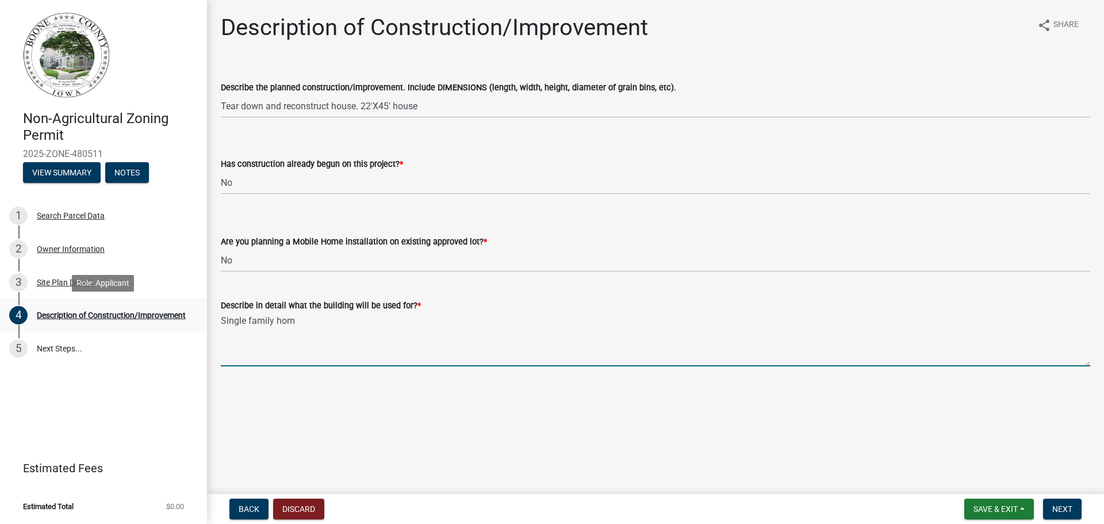
type textarea "Single family home"
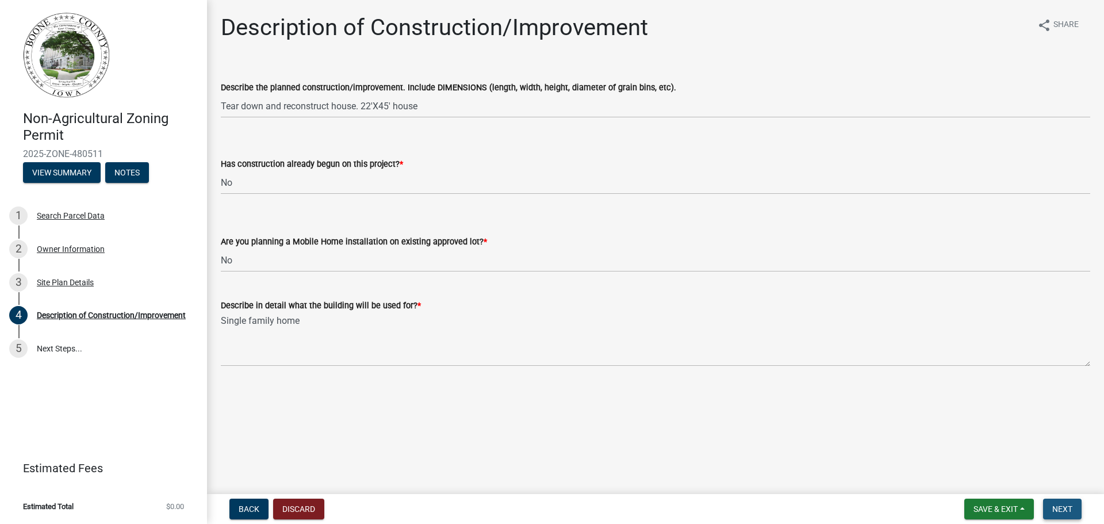
click at [1068, 514] on button "Next" at bounding box center [1062, 509] width 39 height 21
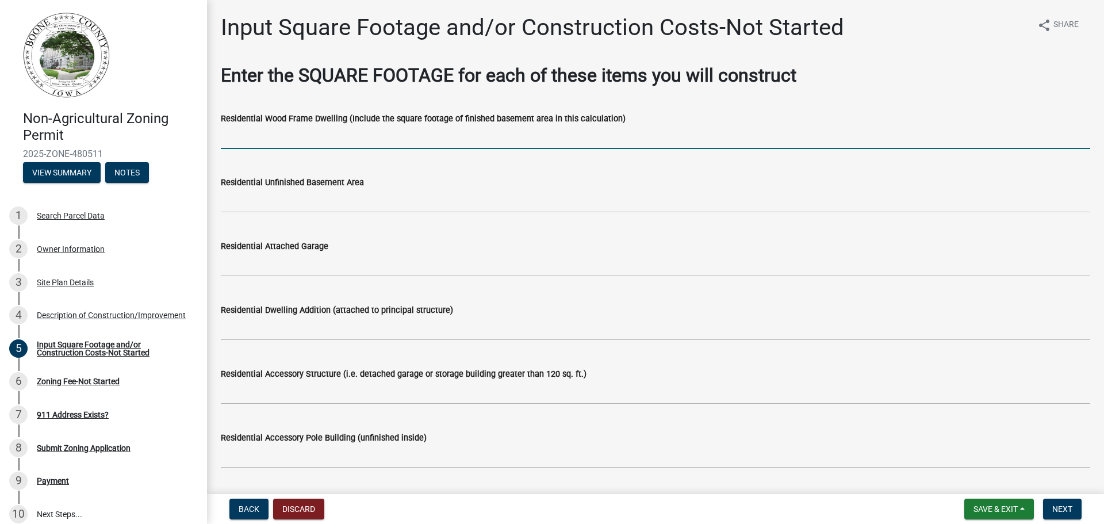
click at [269, 141] on input "text" at bounding box center [656, 137] width 870 height 24
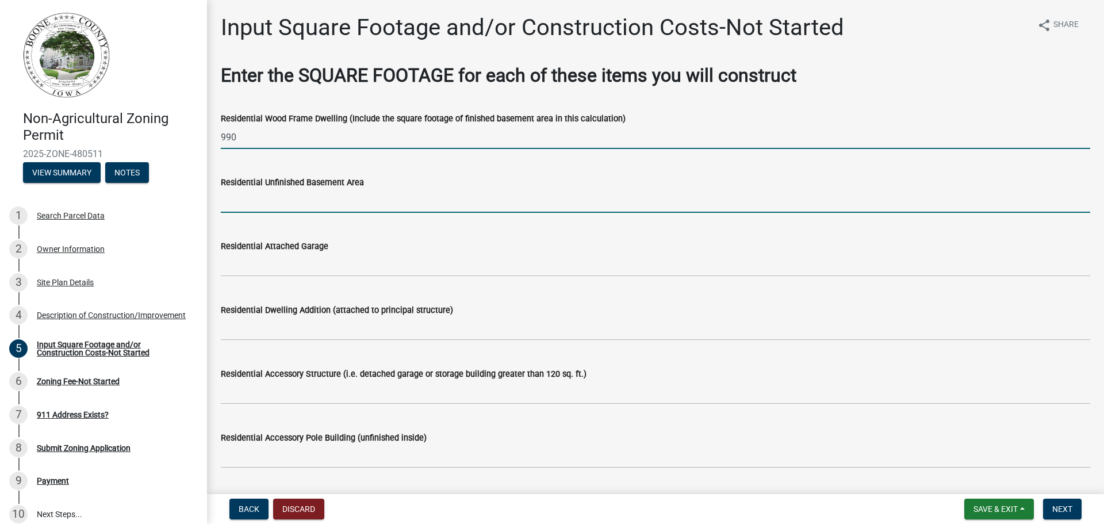
type input "990"
click at [259, 201] on input "text" at bounding box center [656, 201] width 870 height 24
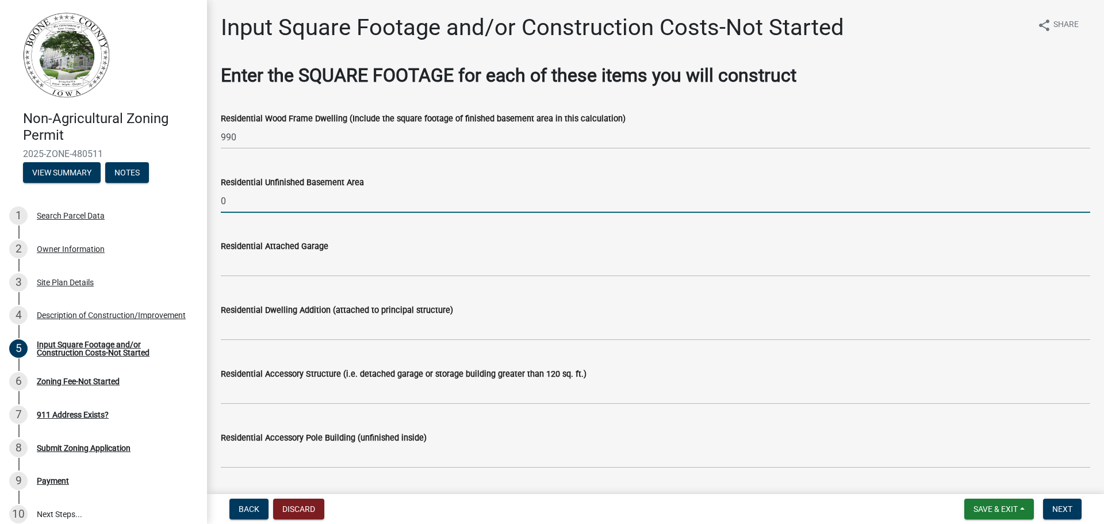
type input "0"
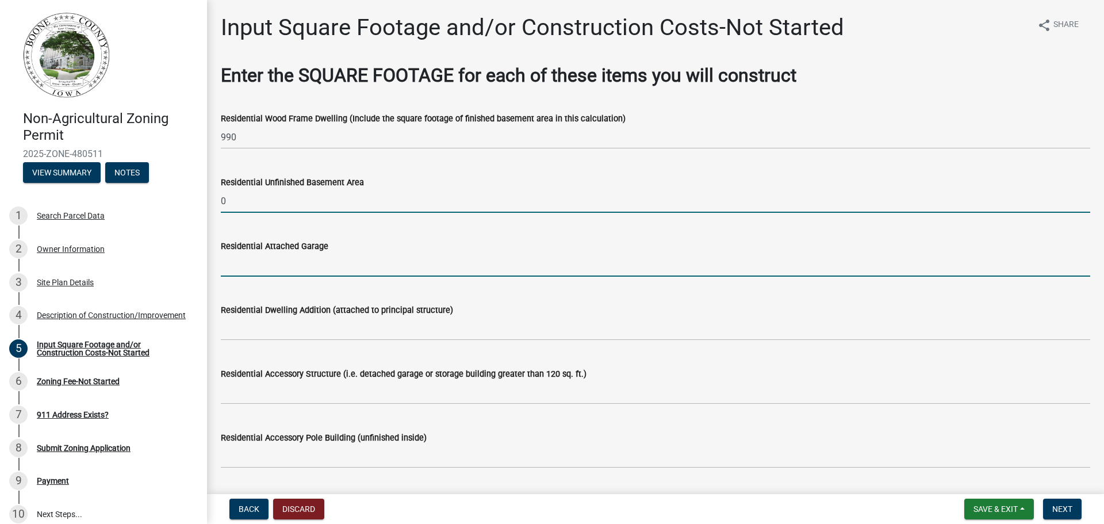
click at [241, 265] on input "text" at bounding box center [656, 265] width 870 height 24
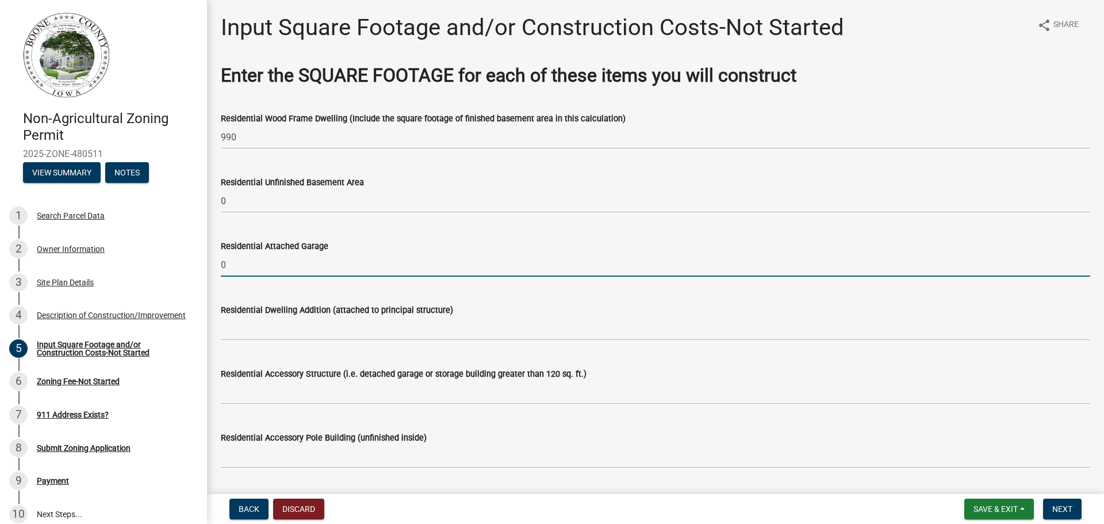
type input "0"
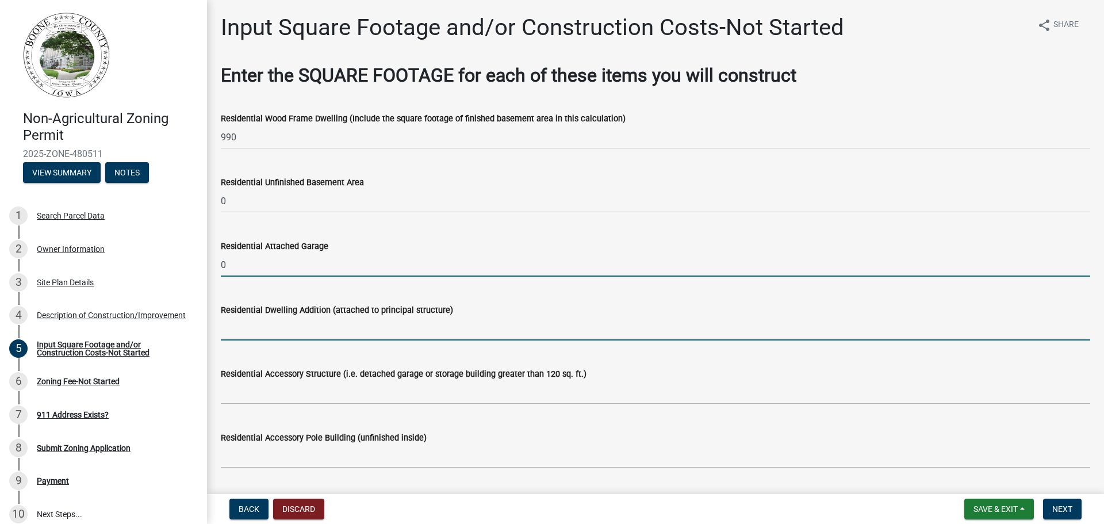
click at [254, 332] on input "text" at bounding box center [656, 329] width 870 height 24
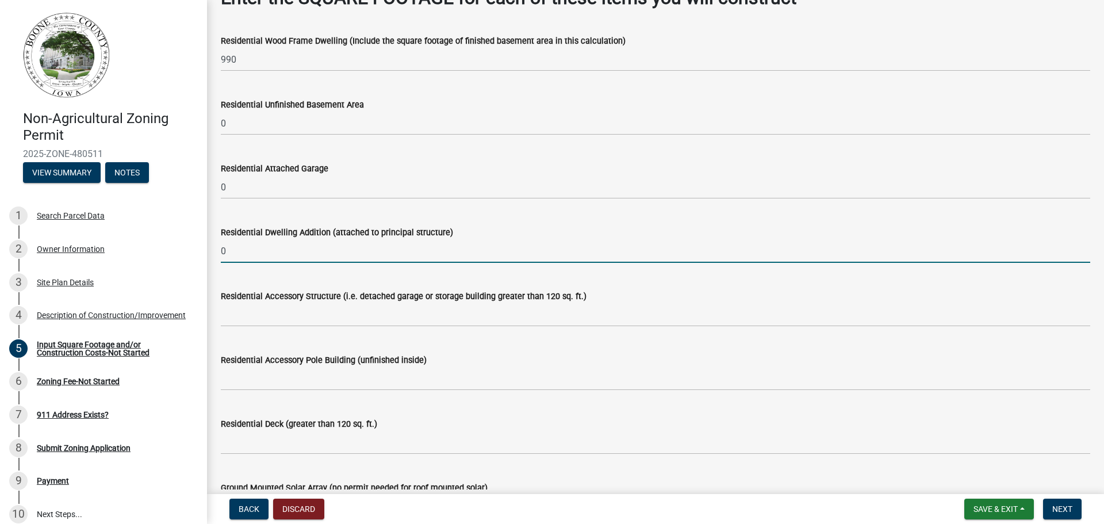
scroll to position [115, 0]
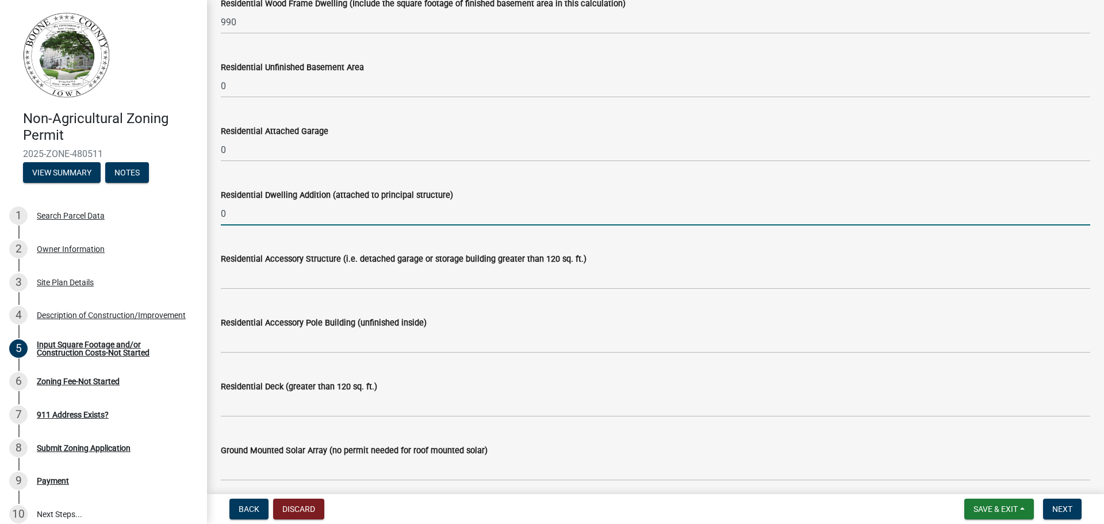
type input "0"
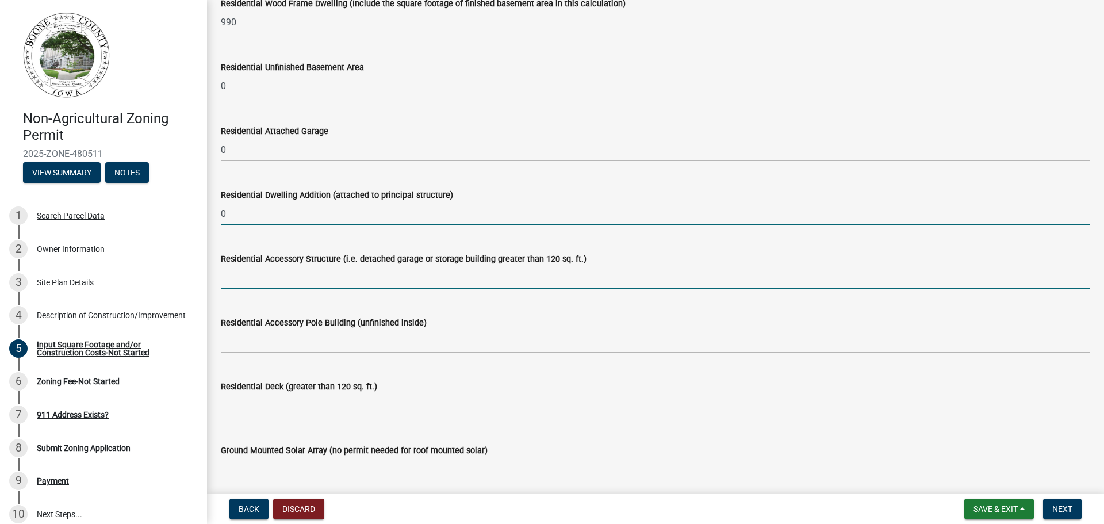
click at [323, 274] on input "text" at bounding box center [656, 278] width 870 height 24
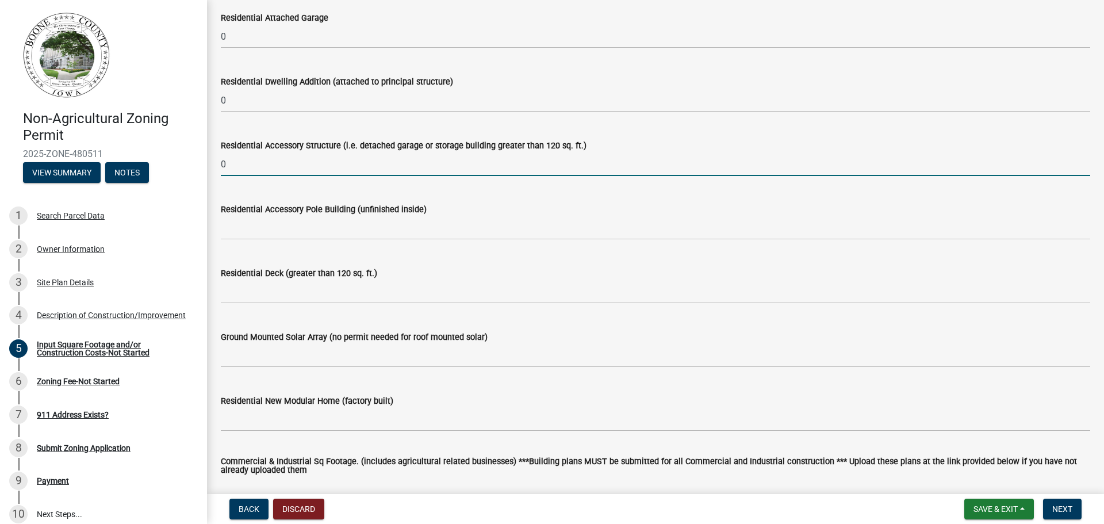
scroll to position [230, 0]
type input "0"
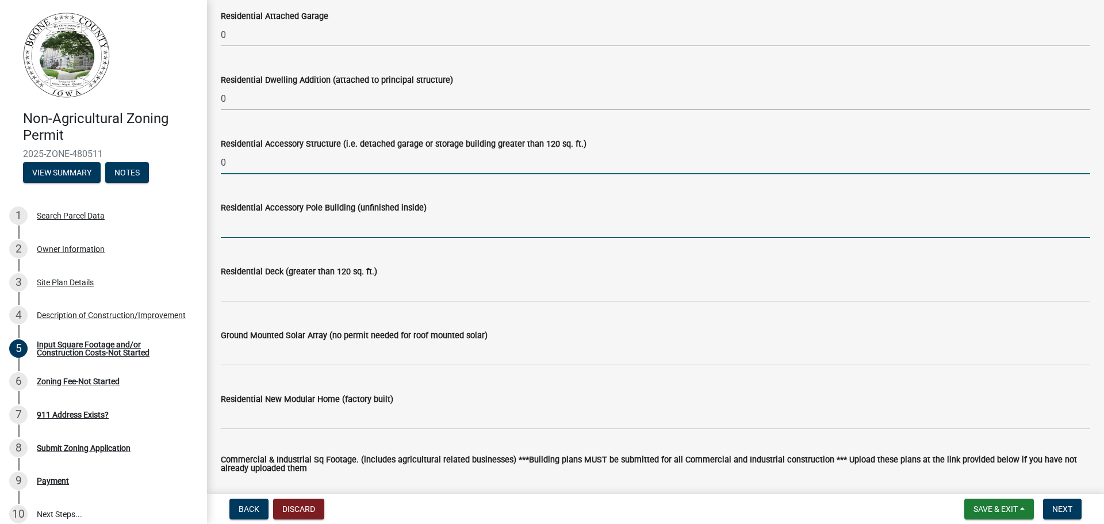
click at [269, 229] on input "text" at bounding box center [656, 227] width 870 height 24
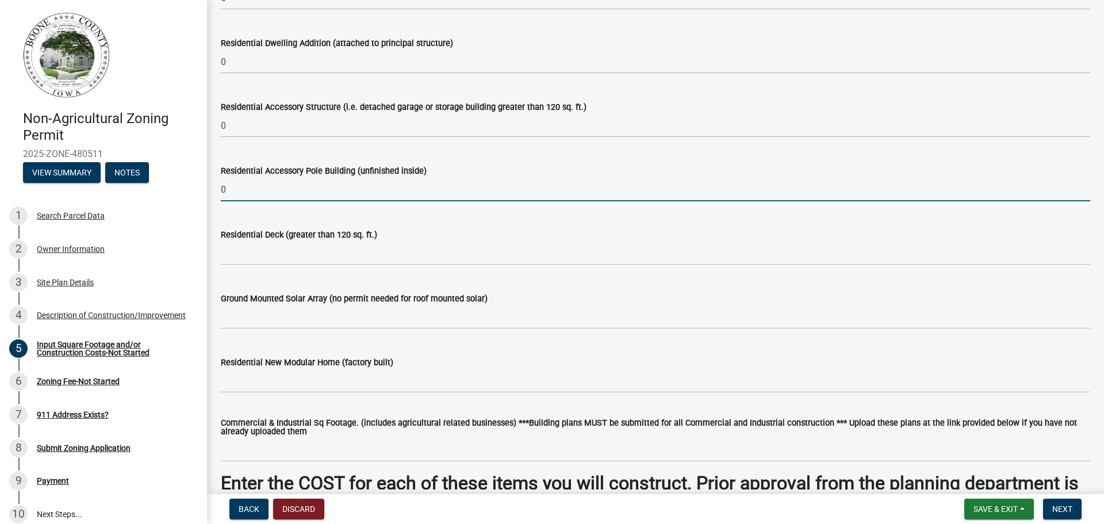
scroll to position [288, 0]
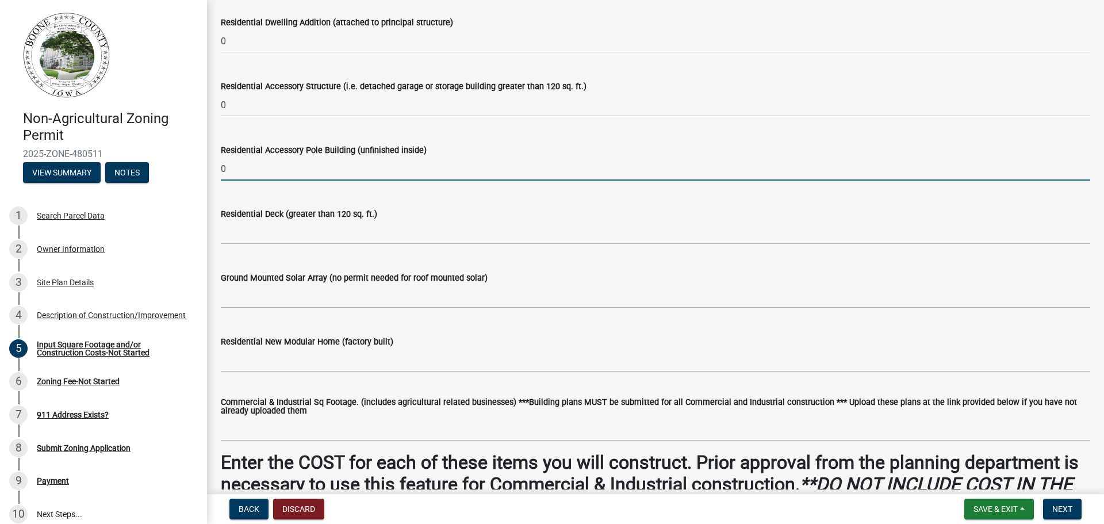
type input "0"
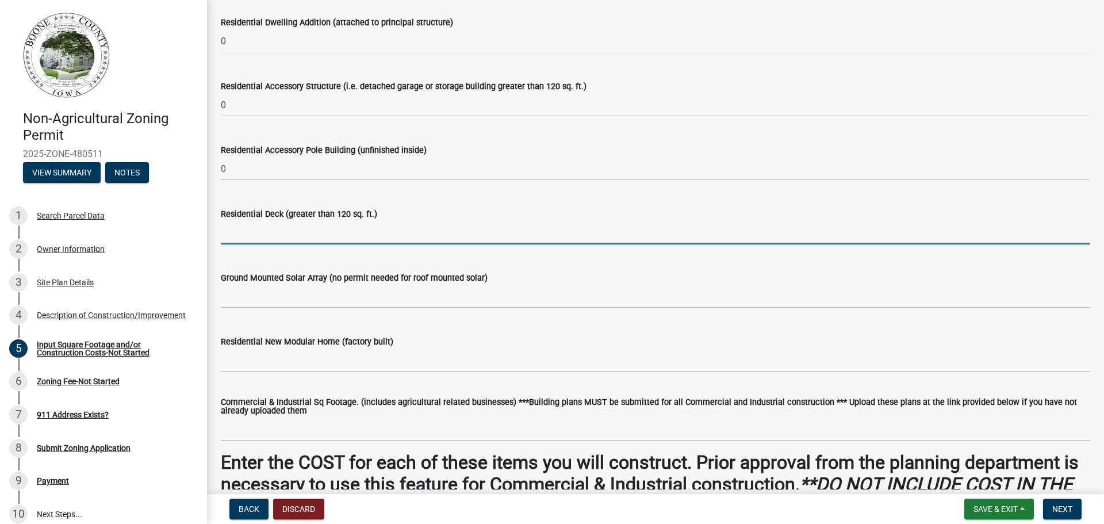
click at [263, 236] on input "text" at bounding box center [656, 233] width 870 height 24
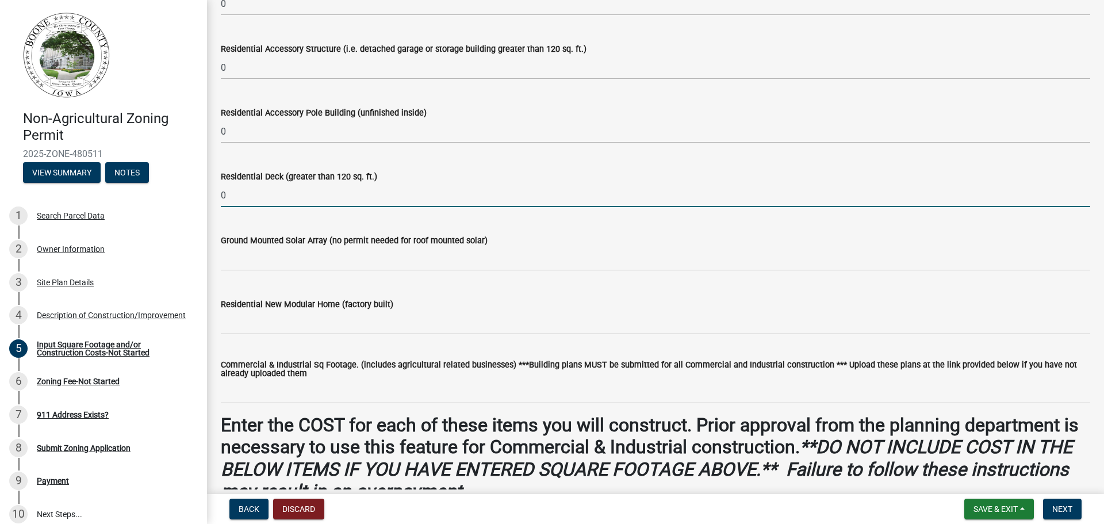
scroll to position [345, 0]
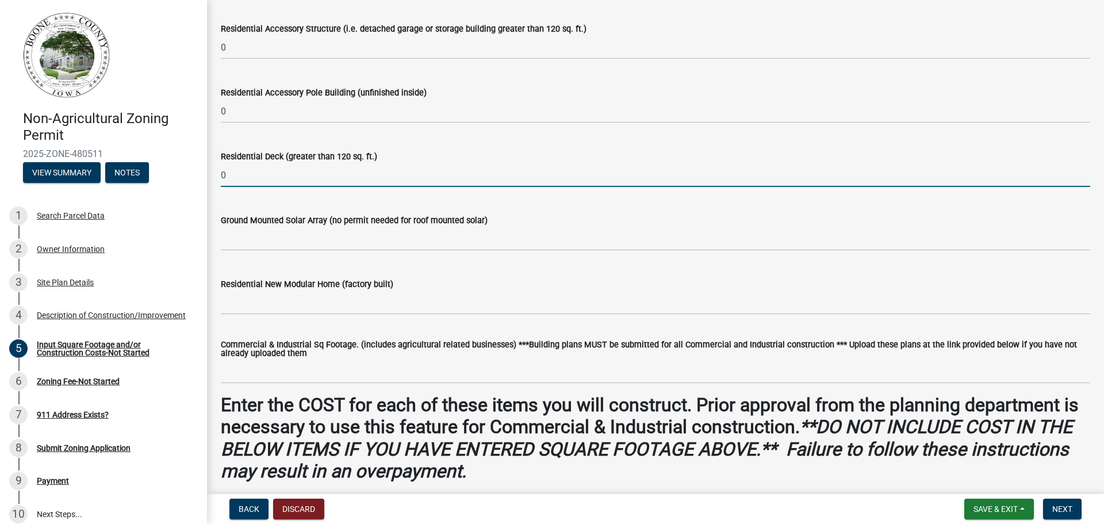
type input "0"
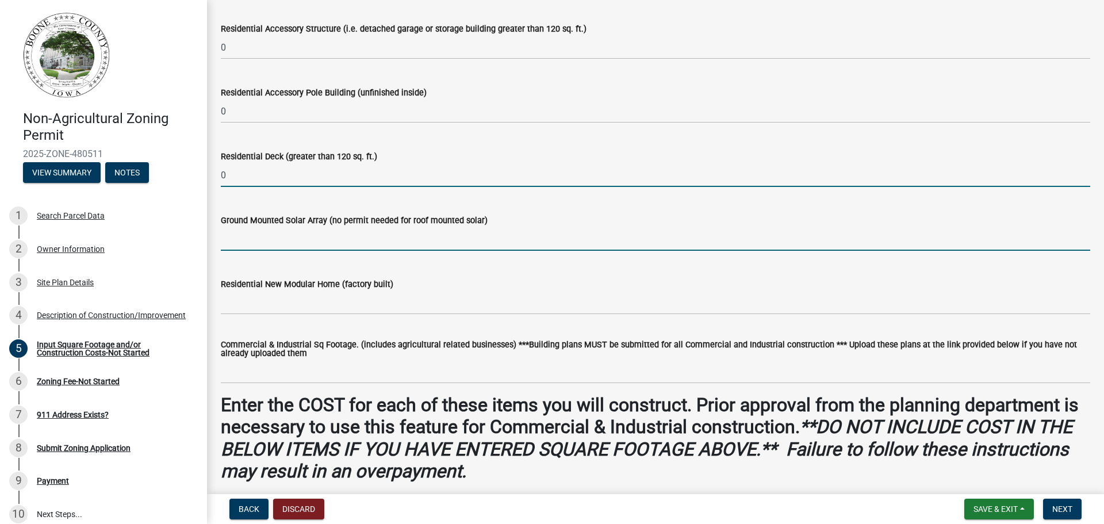
click at [259, 240] on input "text" at bounding box center [656, 239] width 870 height 24
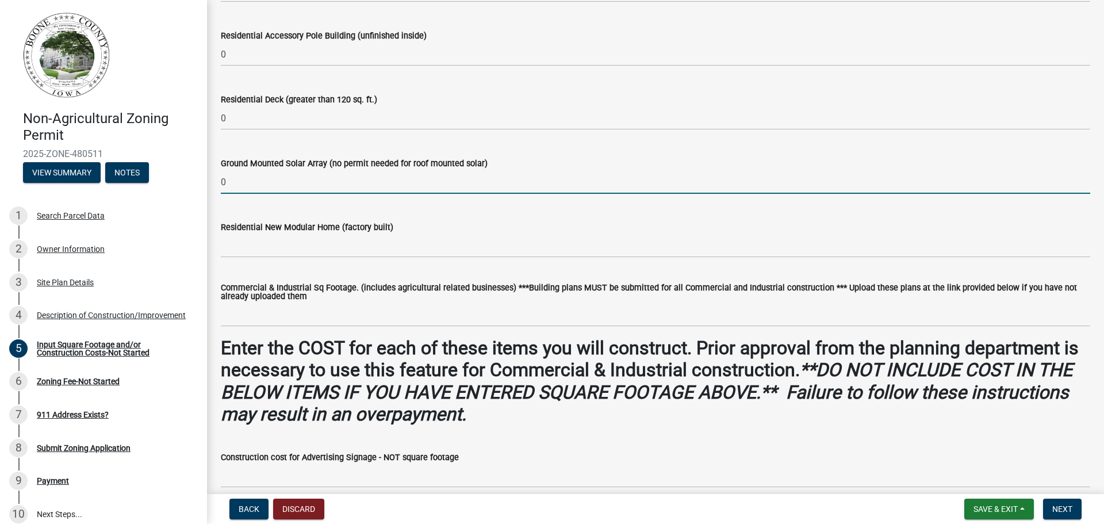
scroll to position [403, 0]
type input "0"
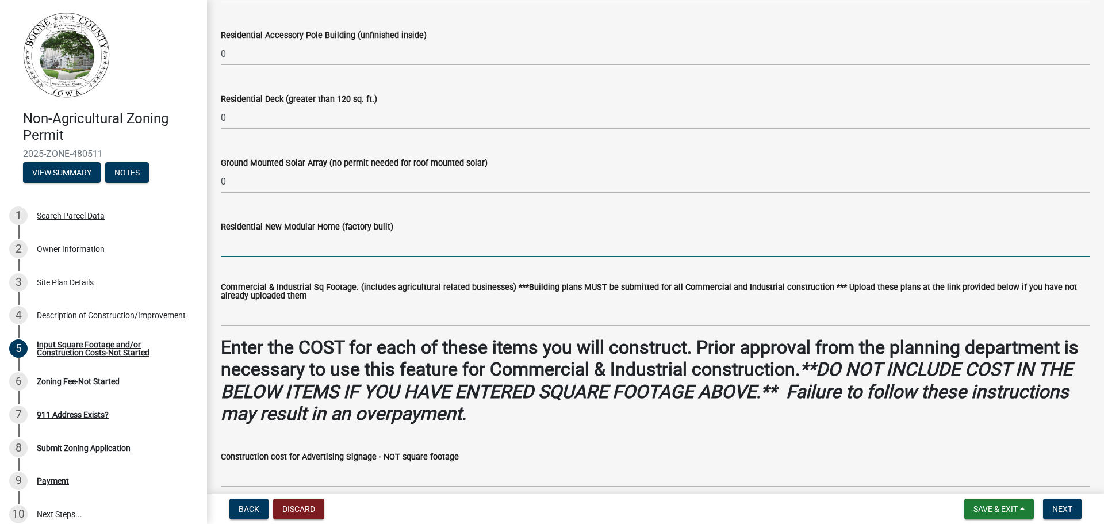
click at [259, 240] on input "text" at bounding box center [656, 246] width 870 height 24
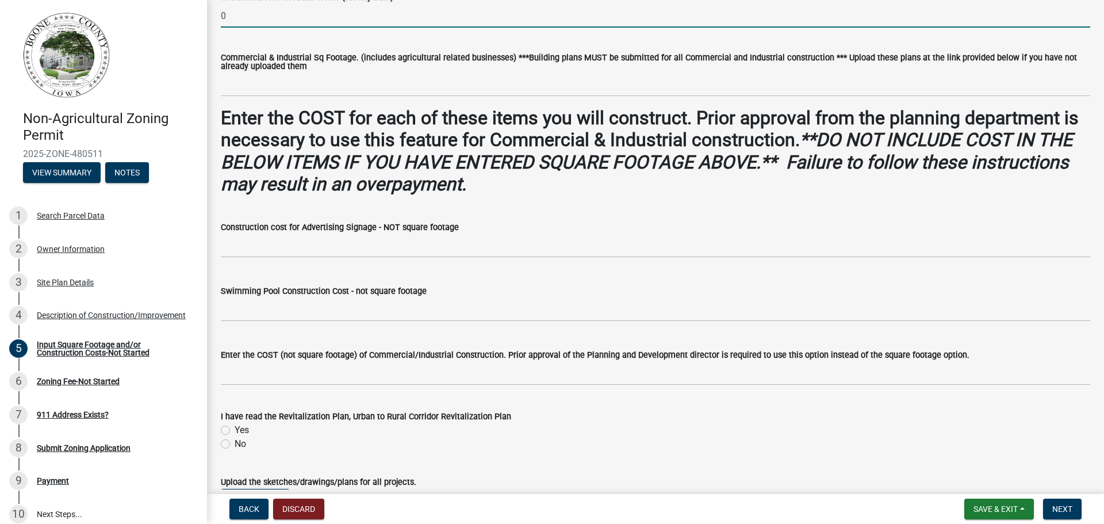
scroll to position [633, 0]
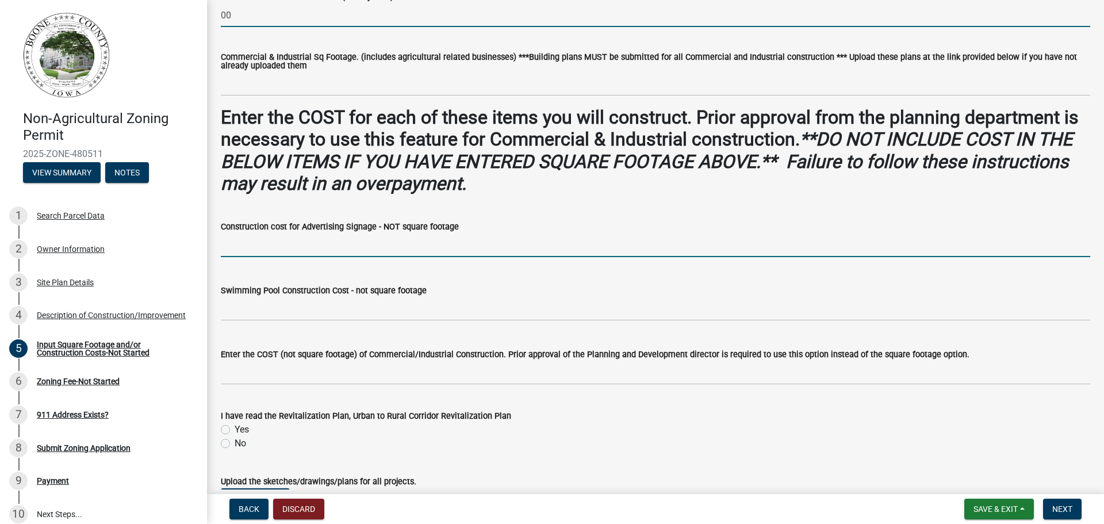
type input "0"
click at [245, 244] on input "text" at bounding box center [656, 246] width 870 height 24
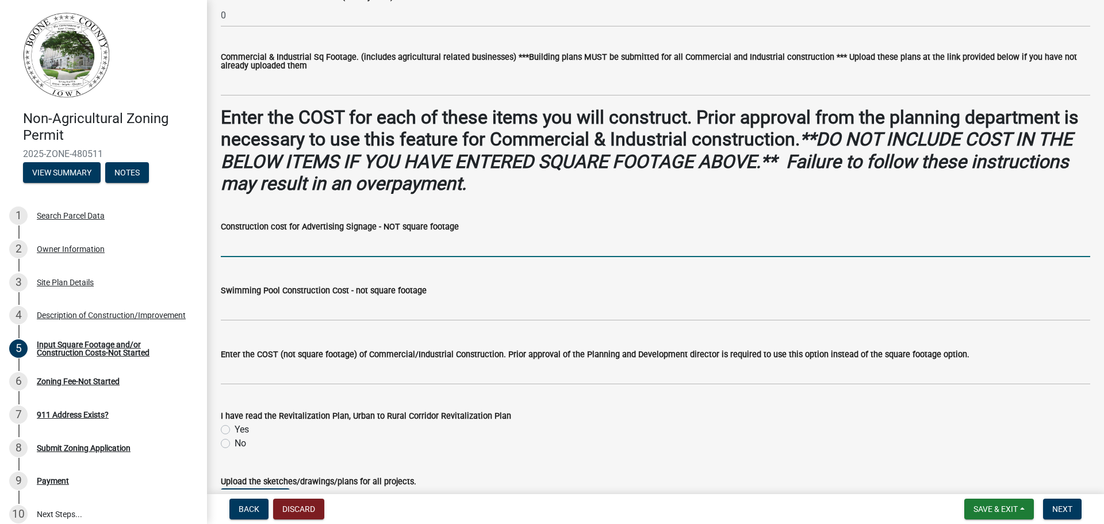
click at [245, 244] on input "text" at bounding box center [656, 246] width 870 height 24
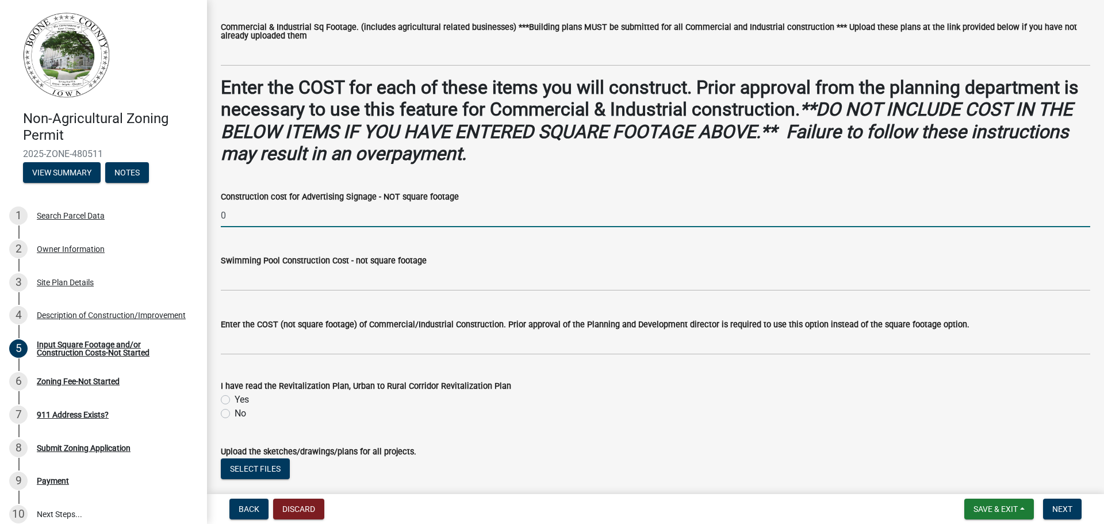
scroll to position [690, 0]
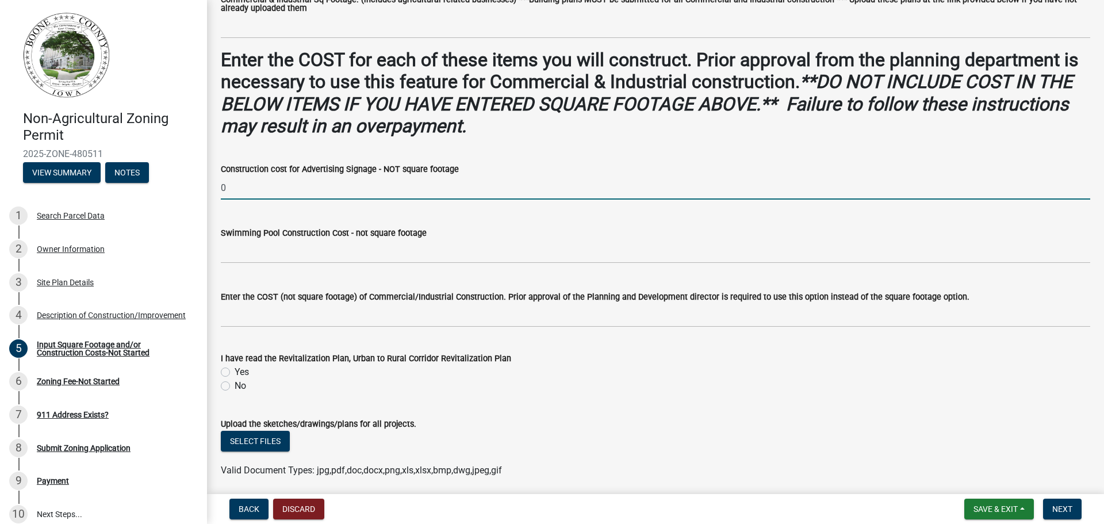
type input "0"
click at [241, 271] on wm-data-entity-input "Swimming Pool Construction Cost - not square footage" at bounding box center [656, 242] width 870 height 64
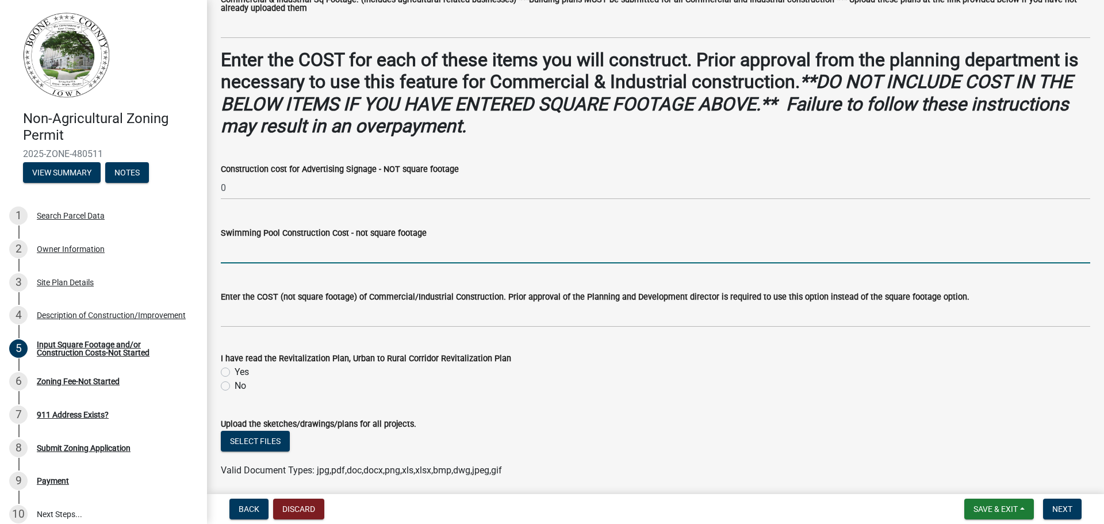
click at [242, 263] on input "text" at bounding box center [656, 252] width 870 height 24
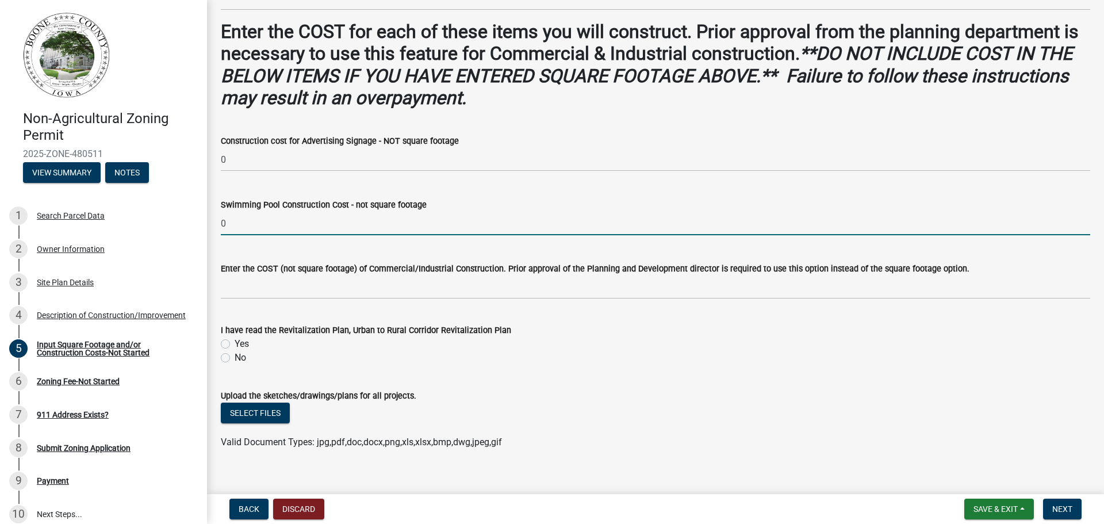
scroll to position [734, 0]
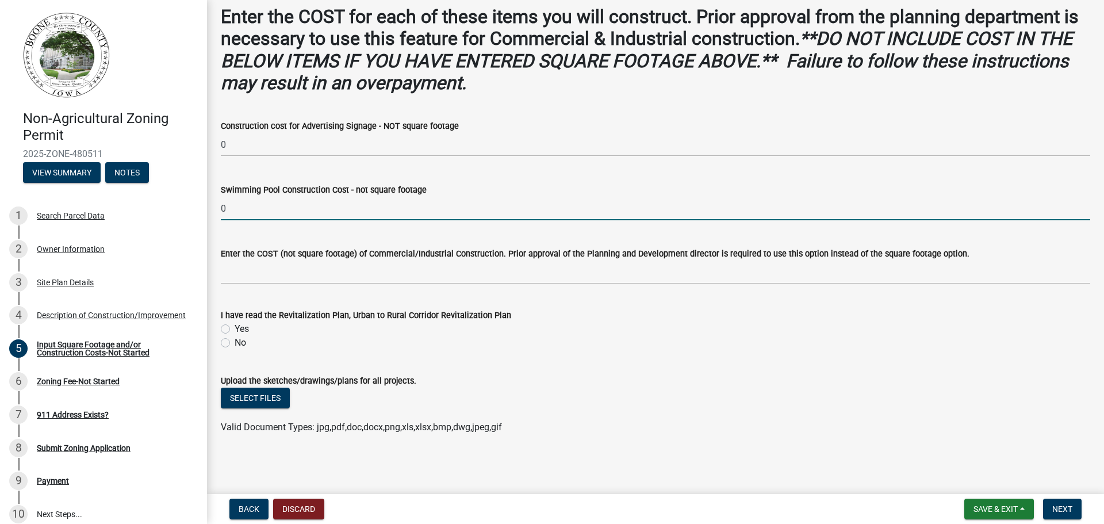
type input "0"
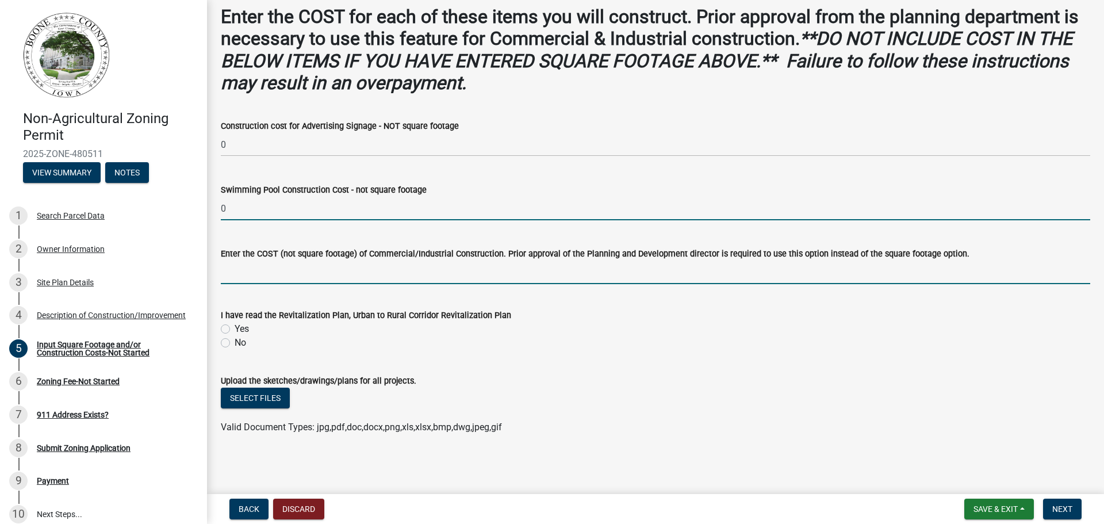
click at [245, 273] on input "text" at bounding box center [656, 273] width 870 height 24
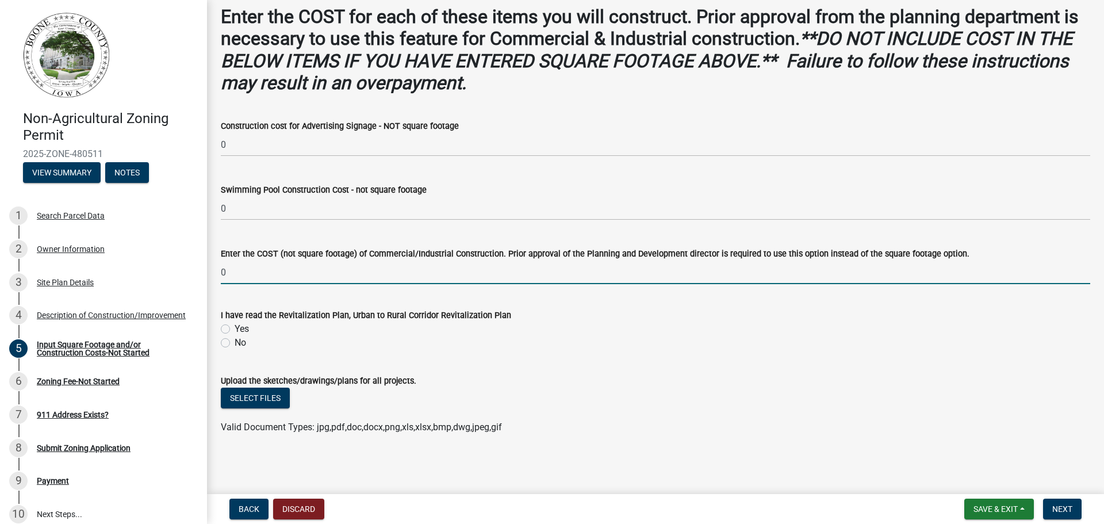
type input "0"
click at [235, 325] on label "Yes" at bounding box center [242, 329] width 14 height 14
click at [235, 325] on input "Yes" at bounding box center [238, 325] width 7 height 7
radio input "true"
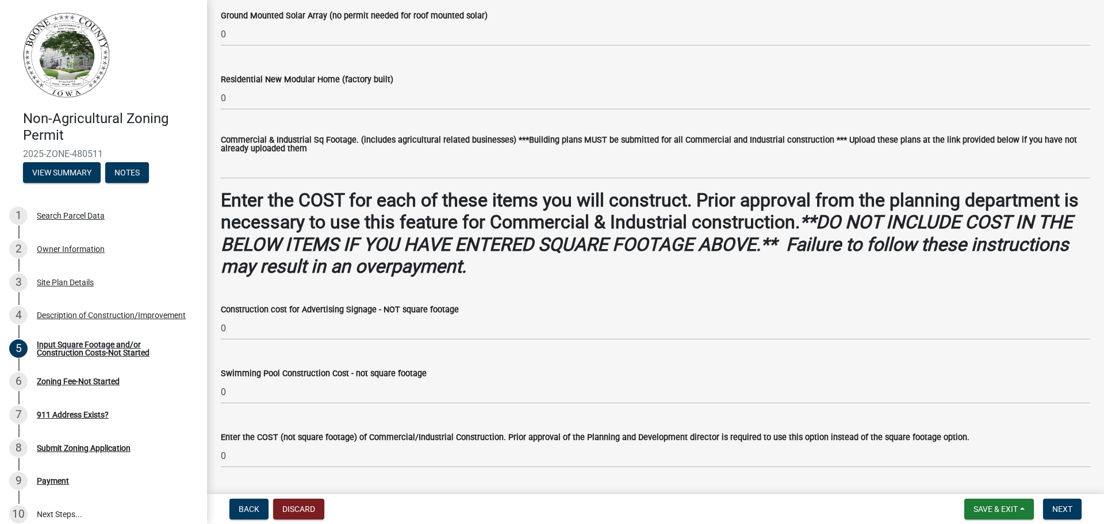
scroll to position [446, 0]
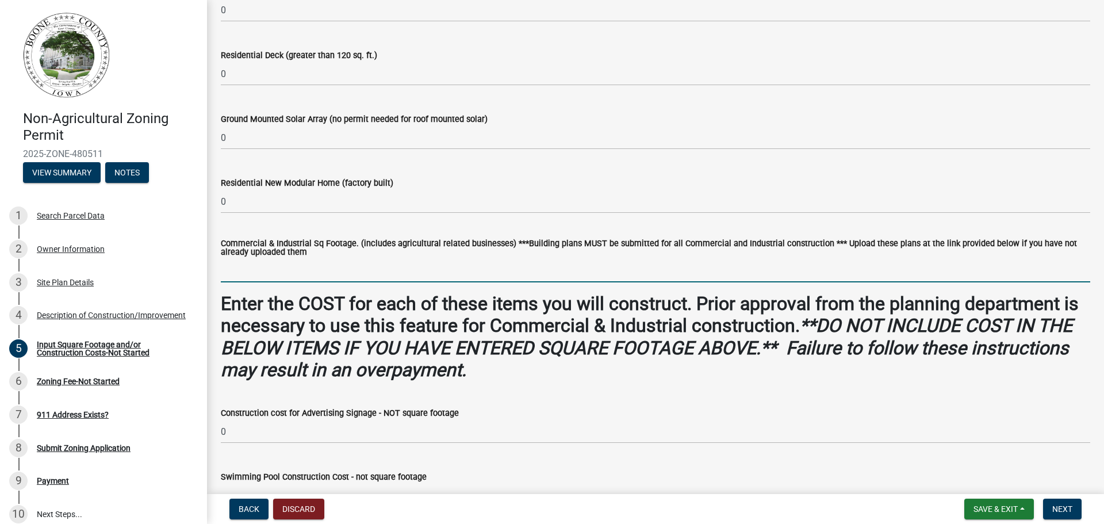
click at [233, 270] on input "text" at bounding box center [656, 271] width 870 height 24
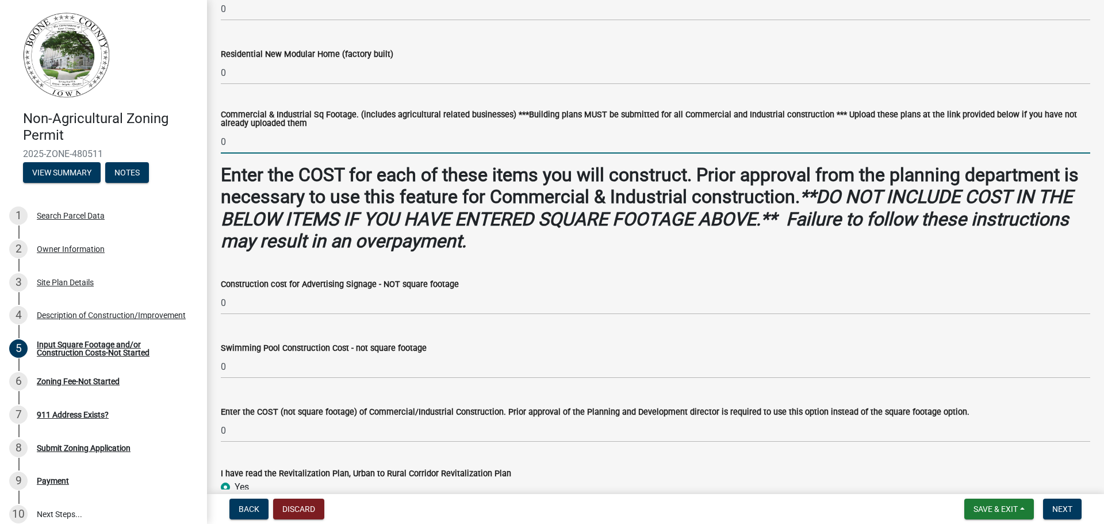
scroll to position [734, 0]
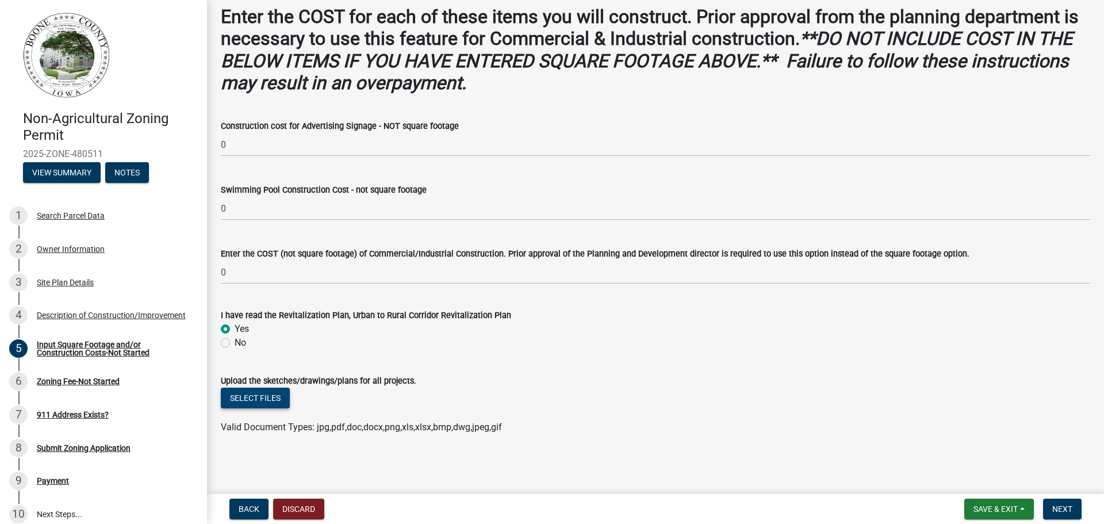
type input "0"
click at [270, 397] on button "Select files" at bounding box center [255, 398] width 69 height 21
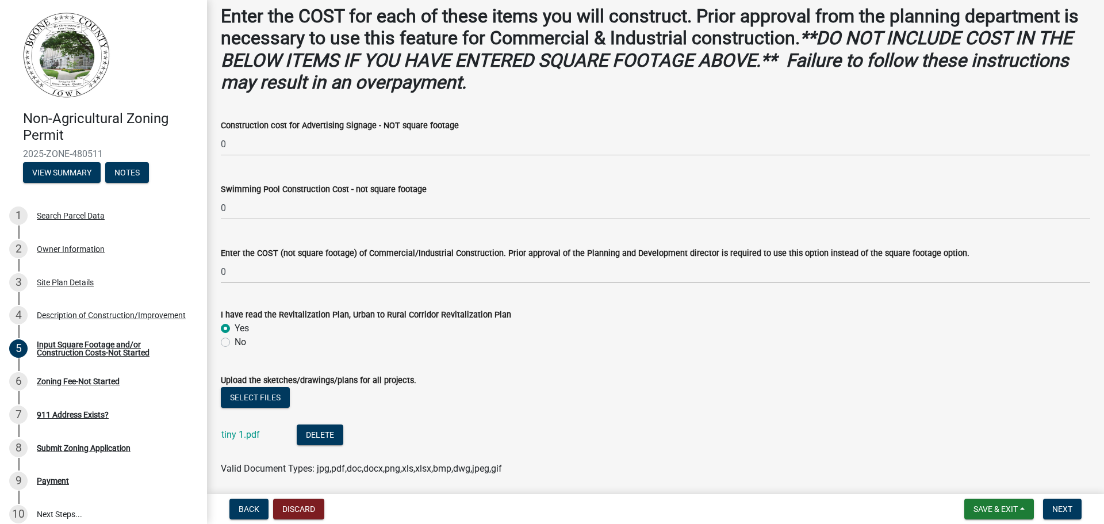
click at [593, 358] on wm-data-entity-input "I have read the Revitalization Plan, Urban to Rural Corridor Revitalization Pla…" at bounding box center [656, 327] width 870 height 66
click at [231, 434] on link "tiny 1.pdf" at bounding box center [240, 434] width 39 height 11
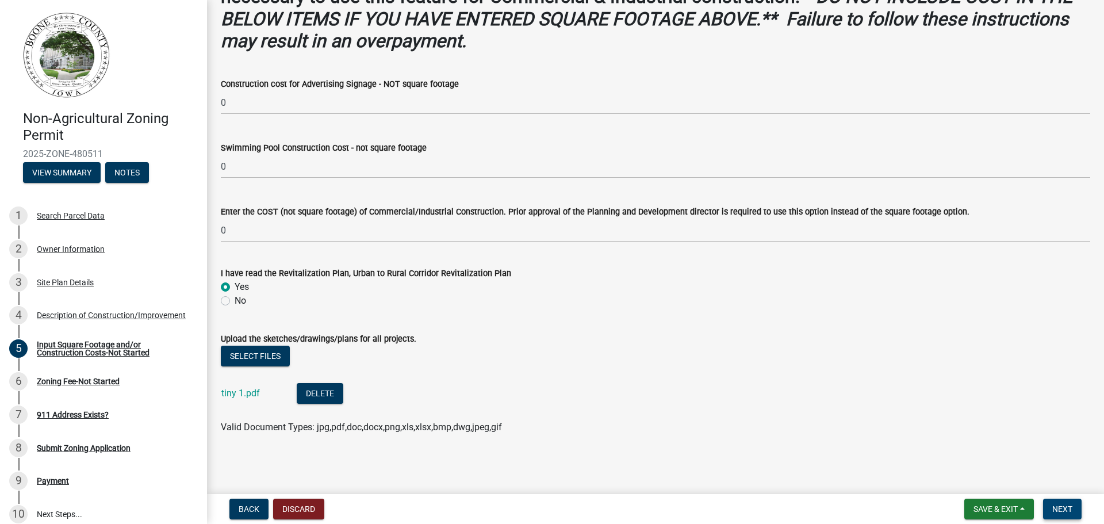
click at [1064, 511] on span "Next" at bounding box center [1062, 508] width 20 height 9
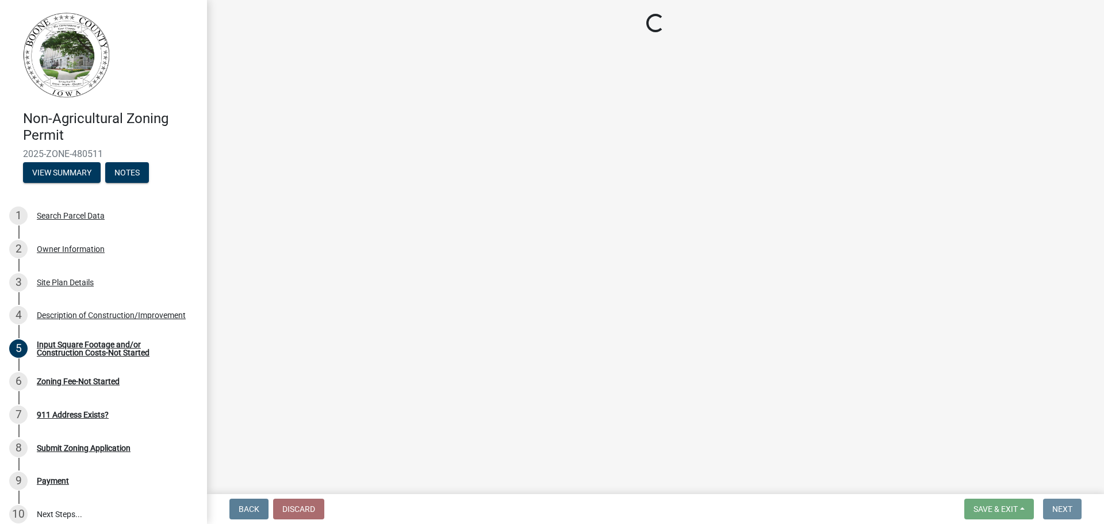
scroll to position [0, 0]
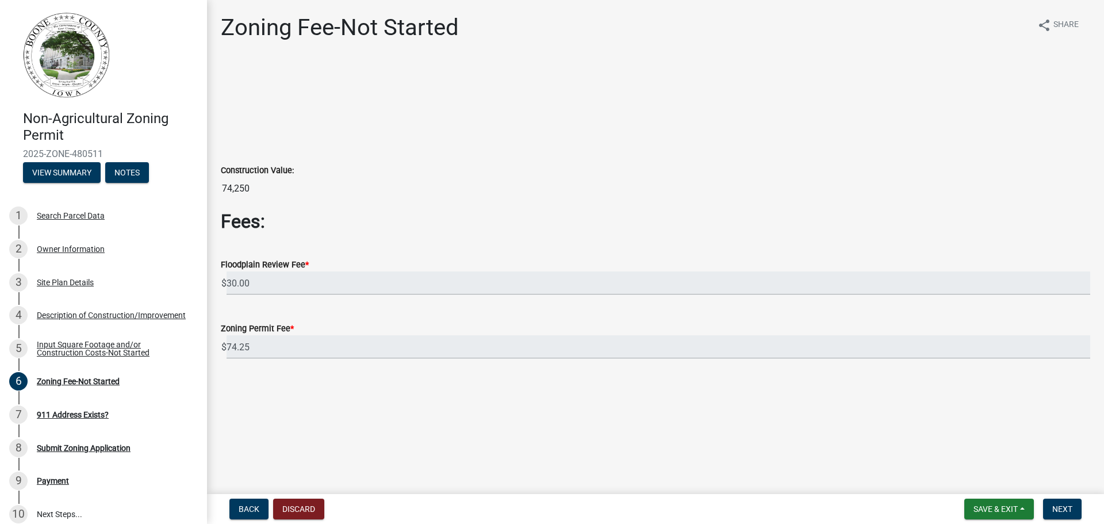
drag, startPoint x: 457, startPoint y: 398, endPoint x: 609, endPoint y: 411, distance: 152.4
click at [257, 288] on input "30.00" at bounding box center [659, 283] width 864 height 24
drag, startPoint x: 255, startPoint y: 283, endPoint x: 174, endPoint y: 276, distance: 81.4
click at [174, 276] on div "Non-Agricultural Zoning Permit 2025-ZONE-480511 View Summary Notes 1 Search Par…" at bounding box center [552, 262] width 1104 height 524
click at [415, 225] on h2 "Fees:" at bounding box center [656, 221] width 870 height 22
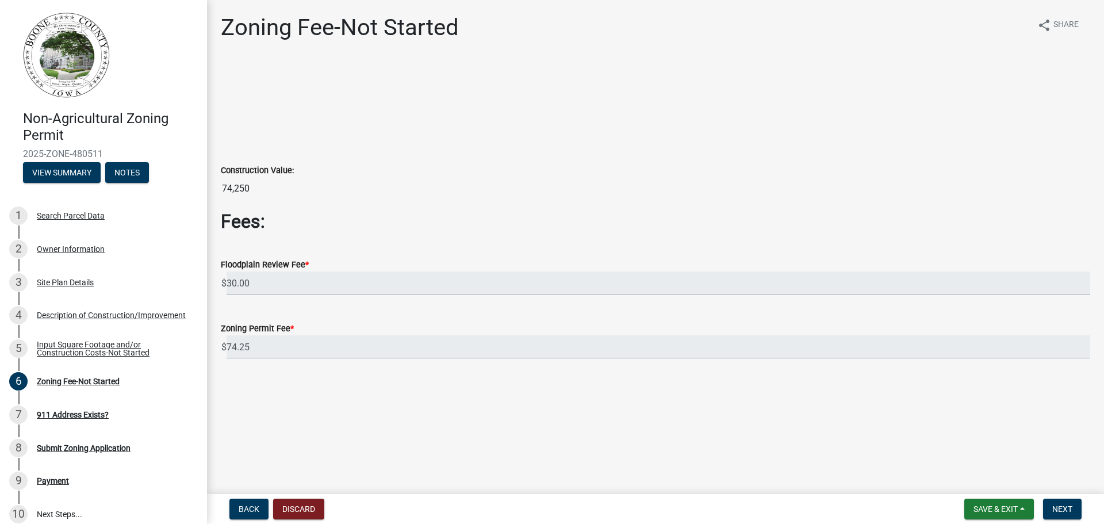
click at [342, 236] on wm-data-entity-input "Fees:" at bounding box center [656, 225] width 870 height 31
click at [268, 277] on input "30.00" at bounding box center [659, 283] width 864 height 24
click at [1065, 512] on span "Next" at bounding box center [1062, 508] width 20 height 9
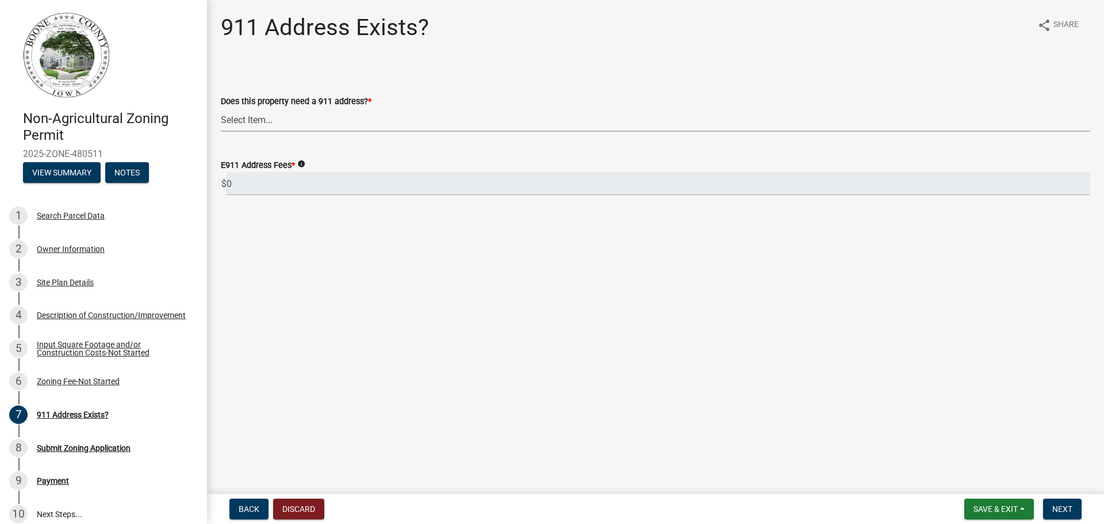
click at [335, 119] on select "Select Item... Property already has a 911 address Request a new 911 address, si…" at bounding box center [656, 120] width 870 height 24
click at [221, 108] on select "Select Item... Property already has a 911 address Request a new 911 address, si…" at bounding box center [656, 120] width 870 height 24
select select "f1813c40-ff51-4f8e-a09d-ea2142ee239a"
drag, startPoint x: 1073, startPoint y: 508, endPoint x: 1058, endPoint y: 424, distance: 85.3
click at [1073, 508] on span "Next" at bounding box center [1062, 508] width 20 height 9
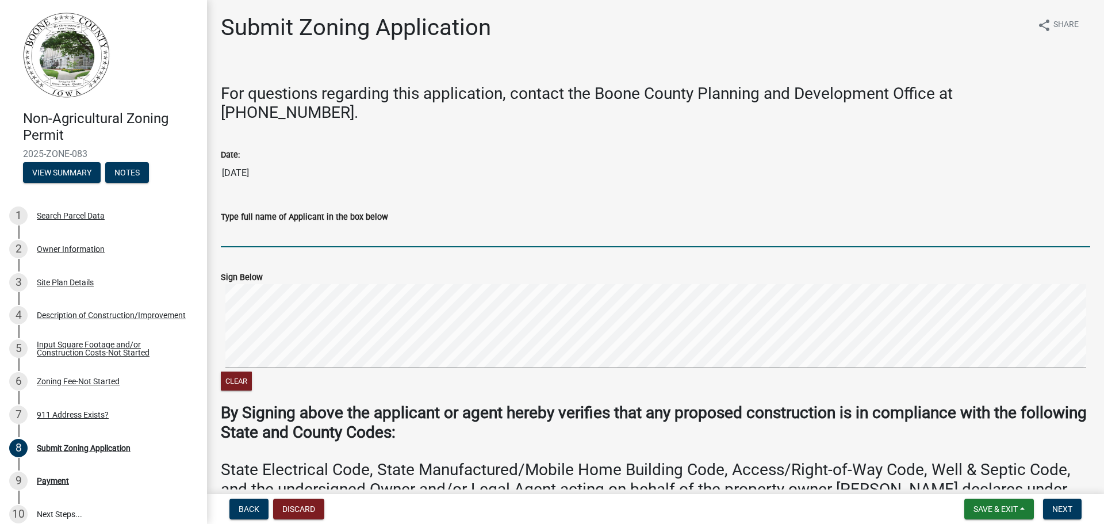
click at [243, 224] on input "Type full name of Applicant in the box below" at bounding box center [656, 236] width 870 height 24
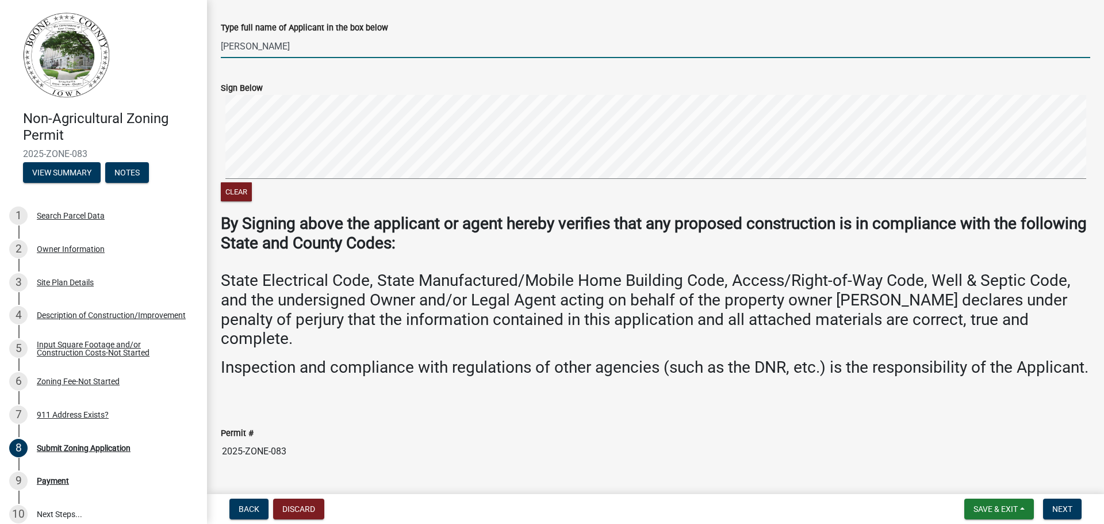
scroll to position [197, 0]
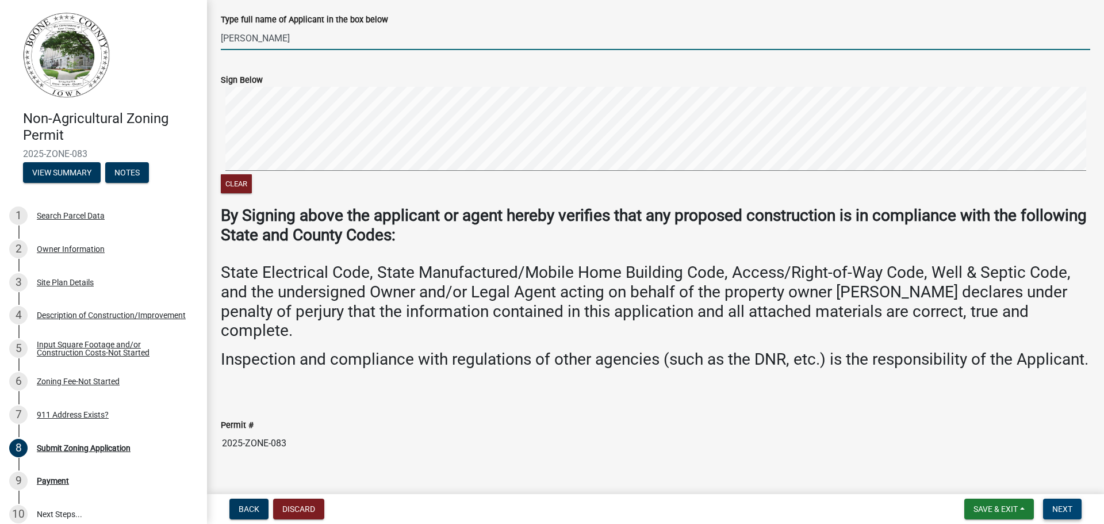
type input "[PERSON_NAME]"
click at [1061, 510] on span "Next" at bounding box center [1062, 508] width 20 height 9
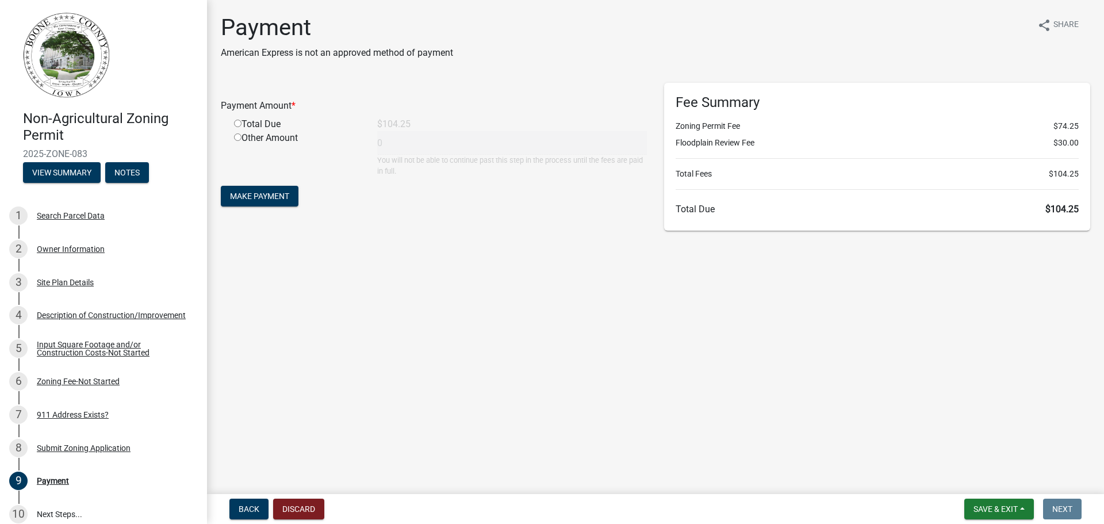
click at [238, 124] on input "radio" at bounding box center [237, 123] width 7 height 7
radio input "true"
type input "104.25"
click at [270, 196] on span "Make Payment" at bounding box center [259, 196] width 59 height 9
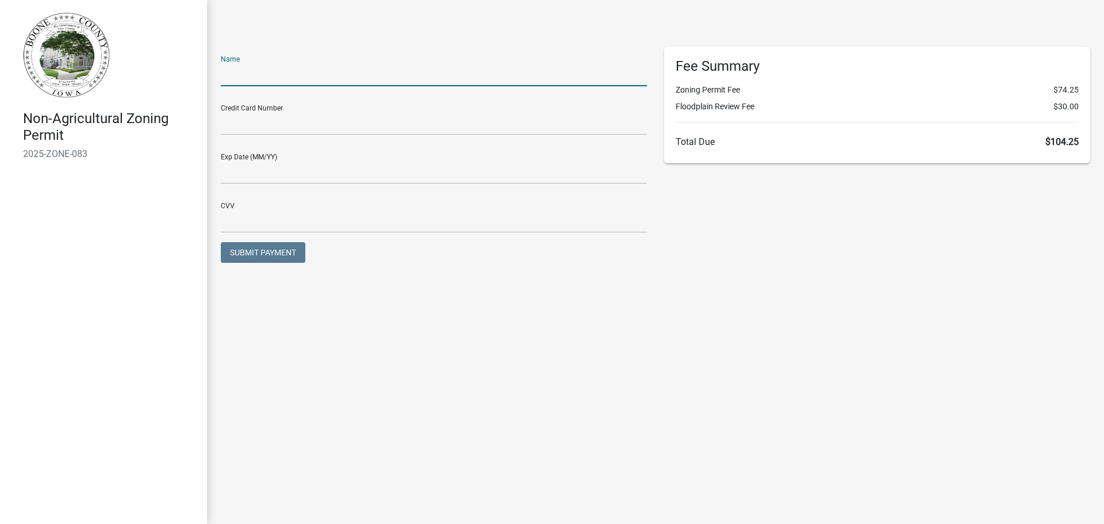
click at [269, 78] on input "text" at bounding box center [434, 75] width 426 height 24
type input "[PERSON_NAME]"
